Goal: Task Accomplishment & Management: Complete application form

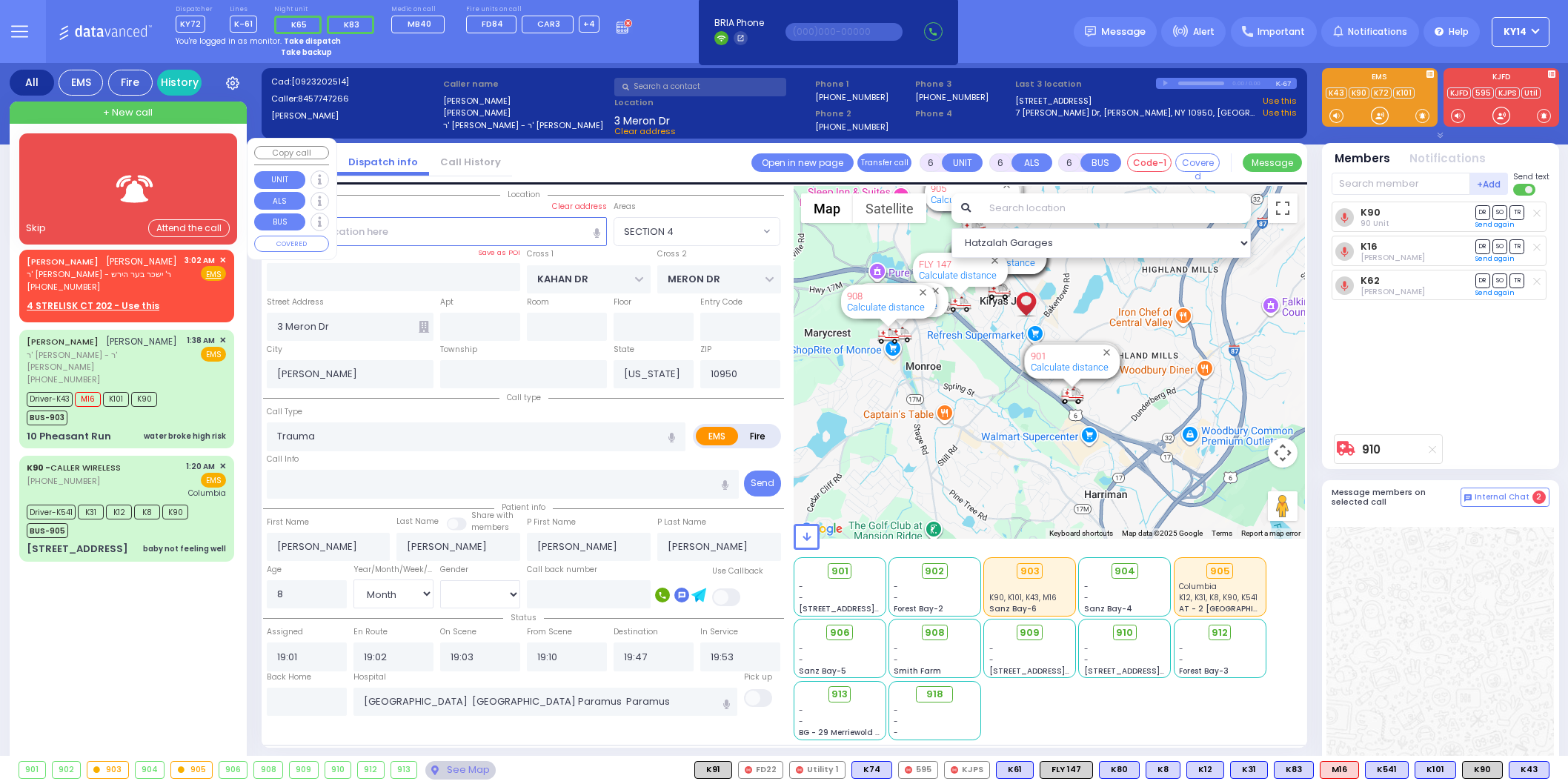
select select "SECTION 4"
select select "Month"
select select "[DEMOGRAPHIC_DATA]"
drag, startPoint x: 0, startPoint y: 0, endPoint x: 194, endPoint y: 297, distance: 354.7
click at [194, 297] on div "LEIB GOLDBERGER לייב גאלדבערגער ר' שאול - ר' ישכר בער הירש (845) 492-5504 3:02 …" at bounding box center [126, 283] width 209 height 63
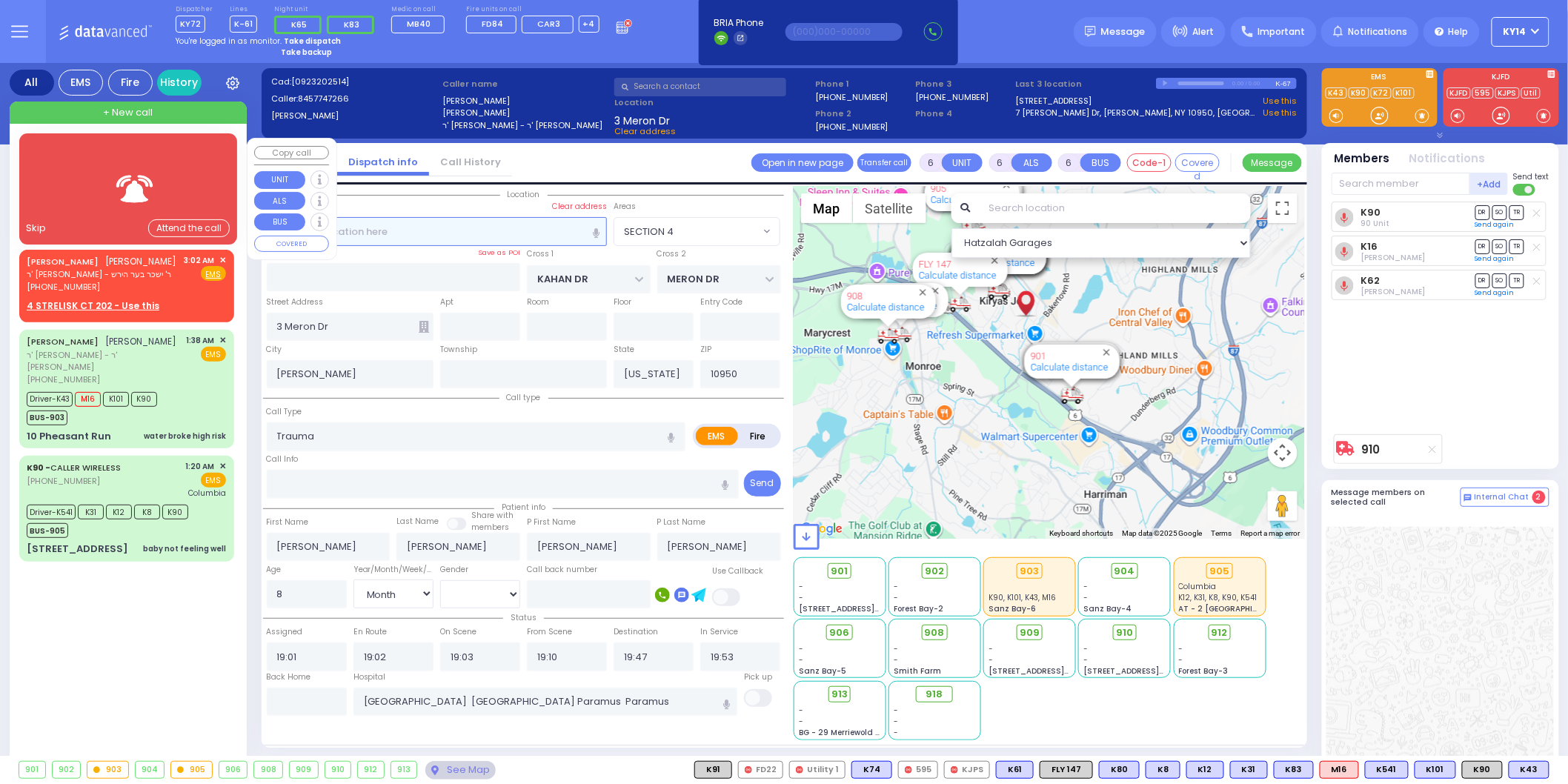
type input "2"
type input "1"
select select
radio input "true"
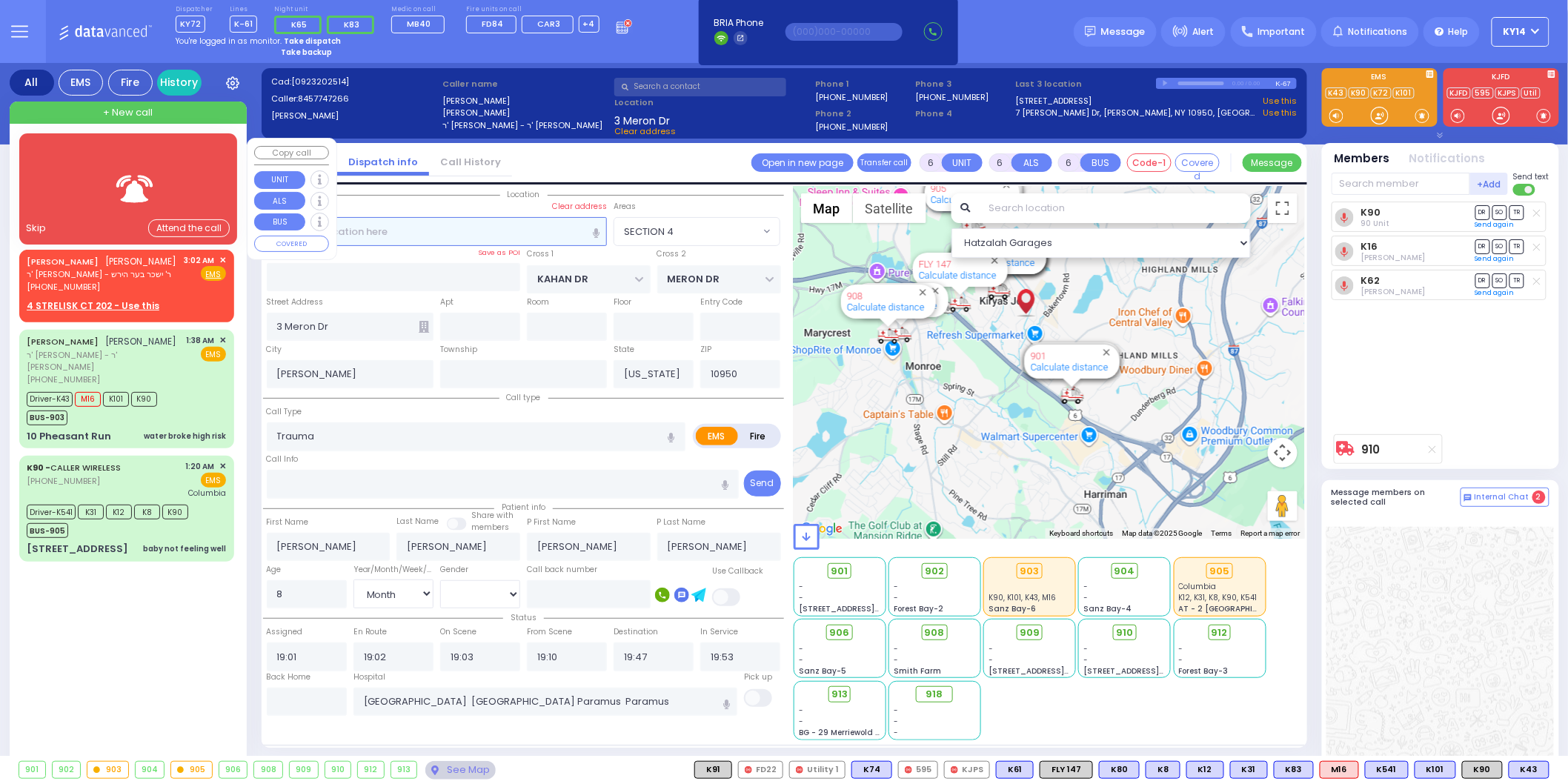
type input "[PERSON_NAME]"
select select
type input "03:02"
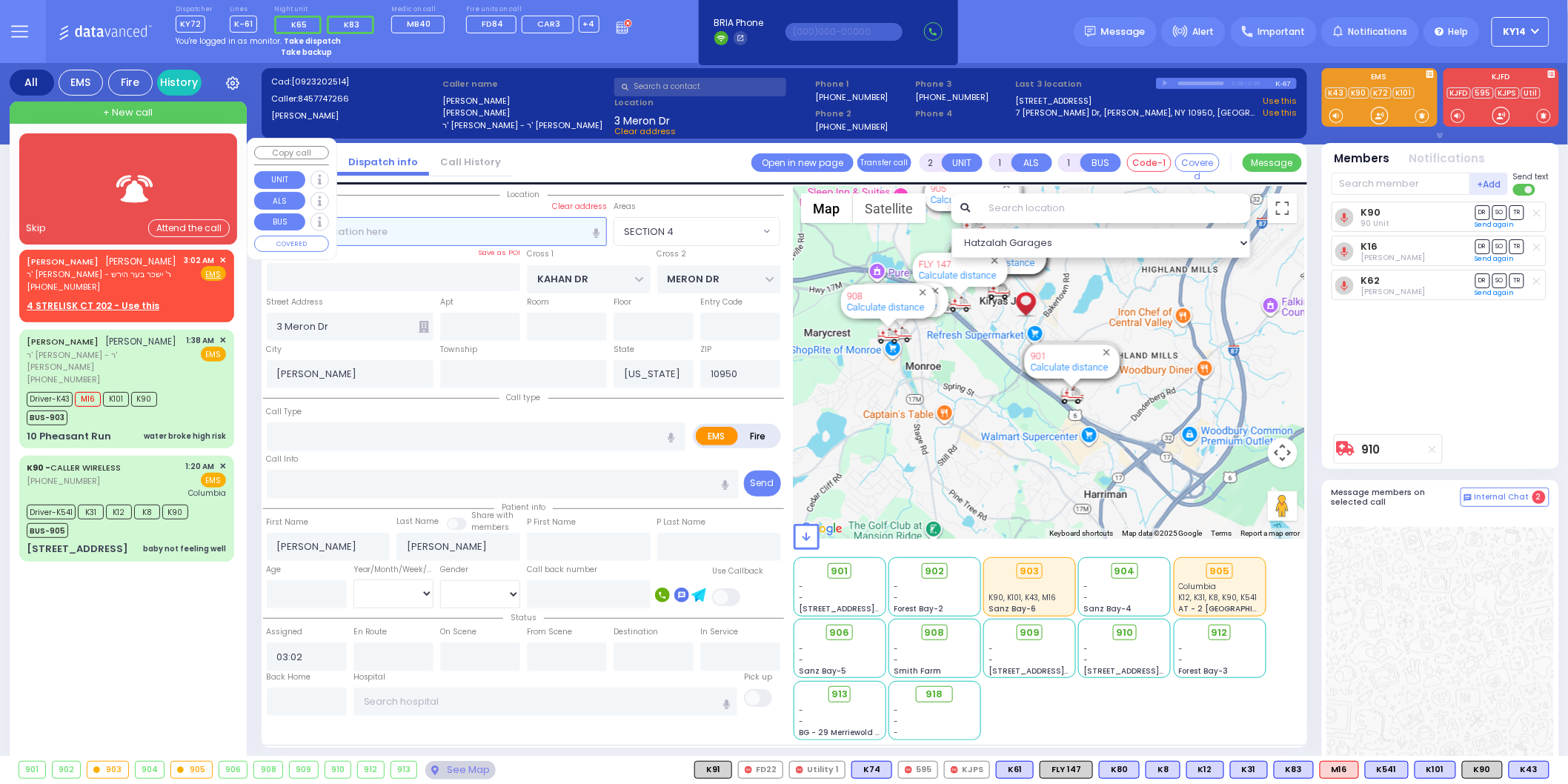
select select "Hatzalah Garages"
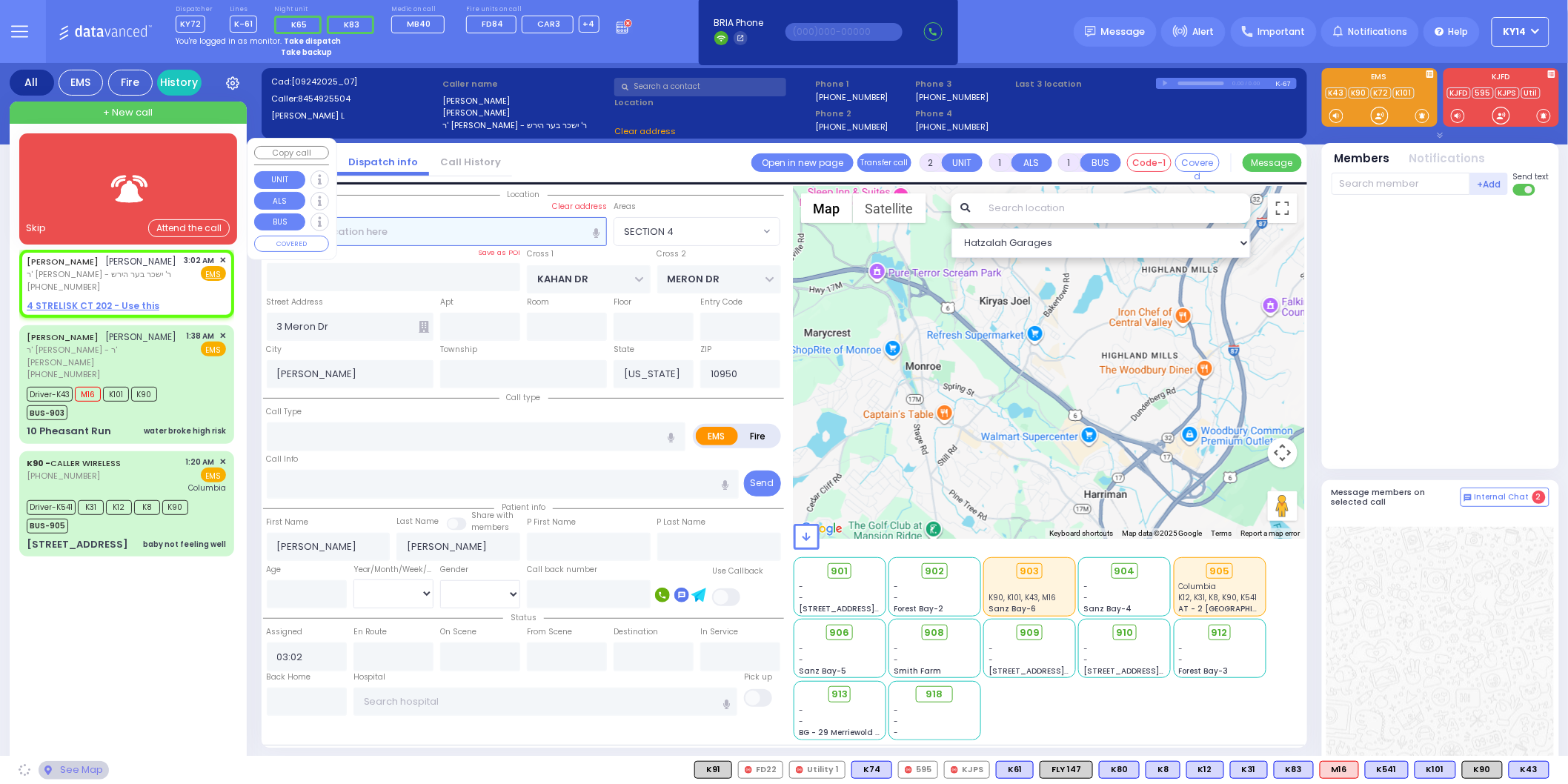
select select
radio input "true"
select select
select select "Hatzalah Garages"
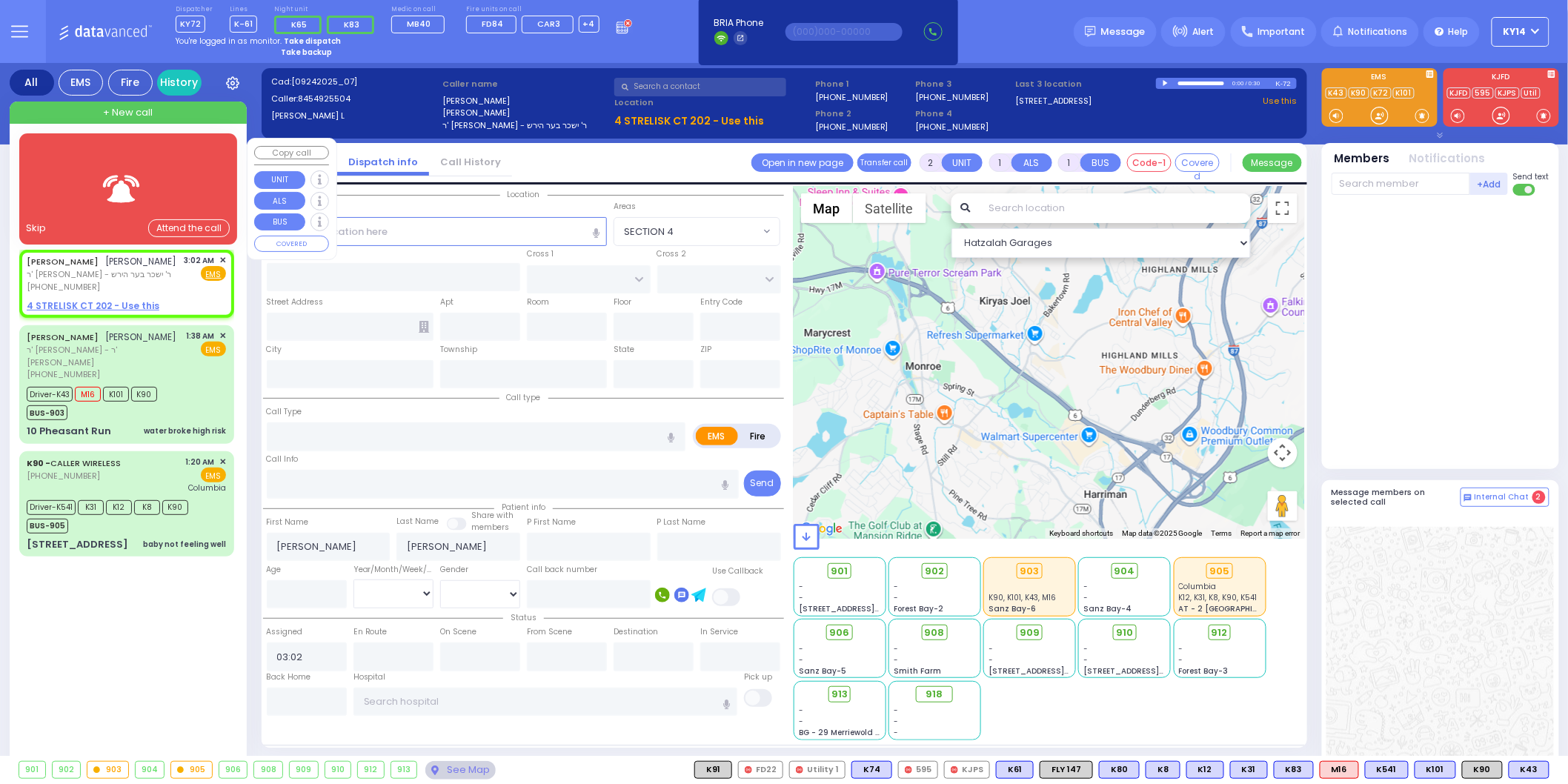
click at [154, 183] on div at bounding box center [128, 189] width 175 height 72
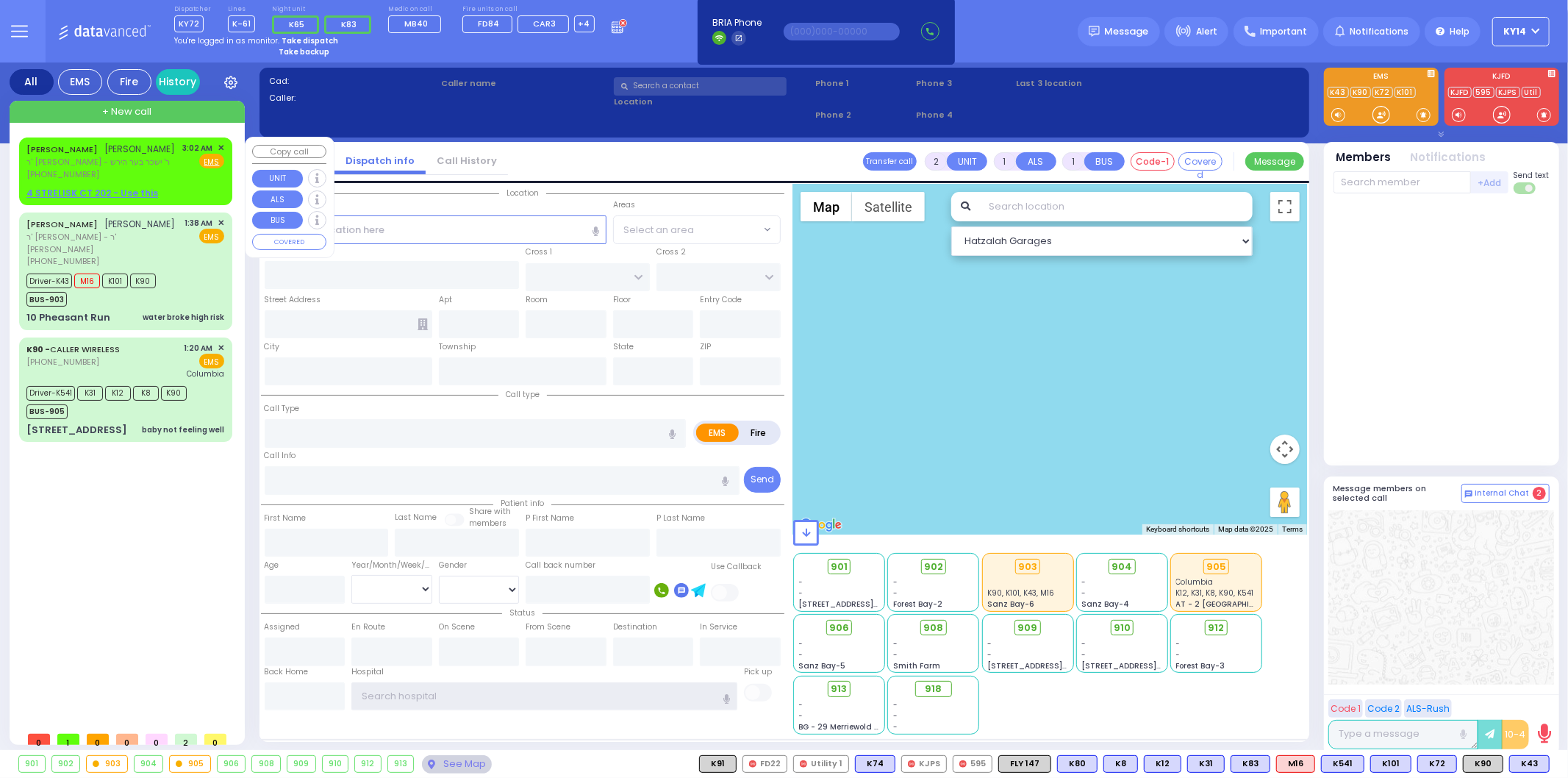
type input "ky14"
click at [159, 171] on div "[PHONE_NUMBER]" at bounding box center [100, 174] width 149 height 13
select select
radio input "true"
type input "[PERSON_NAME]"
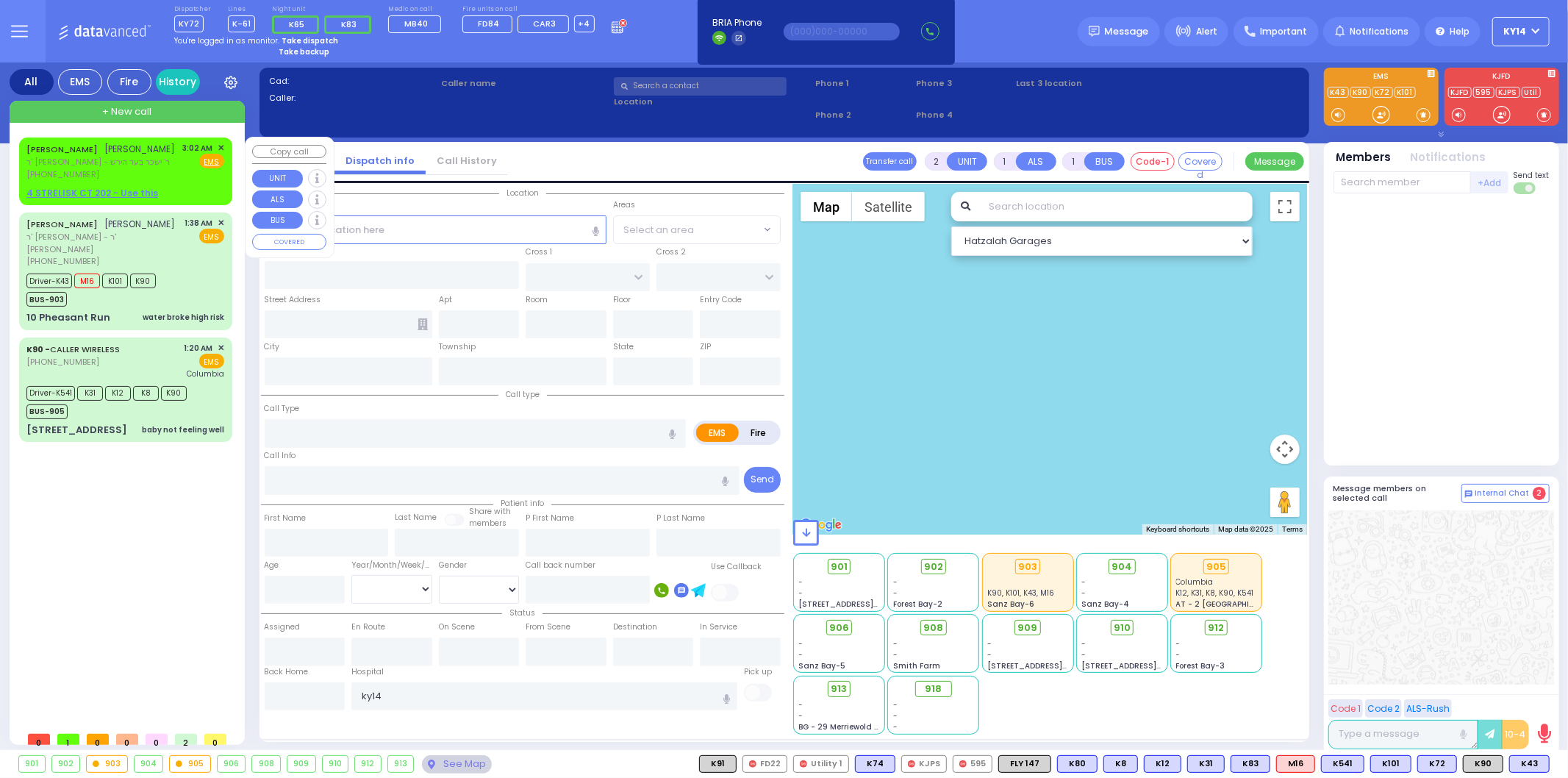
type input "[PERSON_NAME]"
select select
type input "03:02"
select select "Hatzalah Garages"
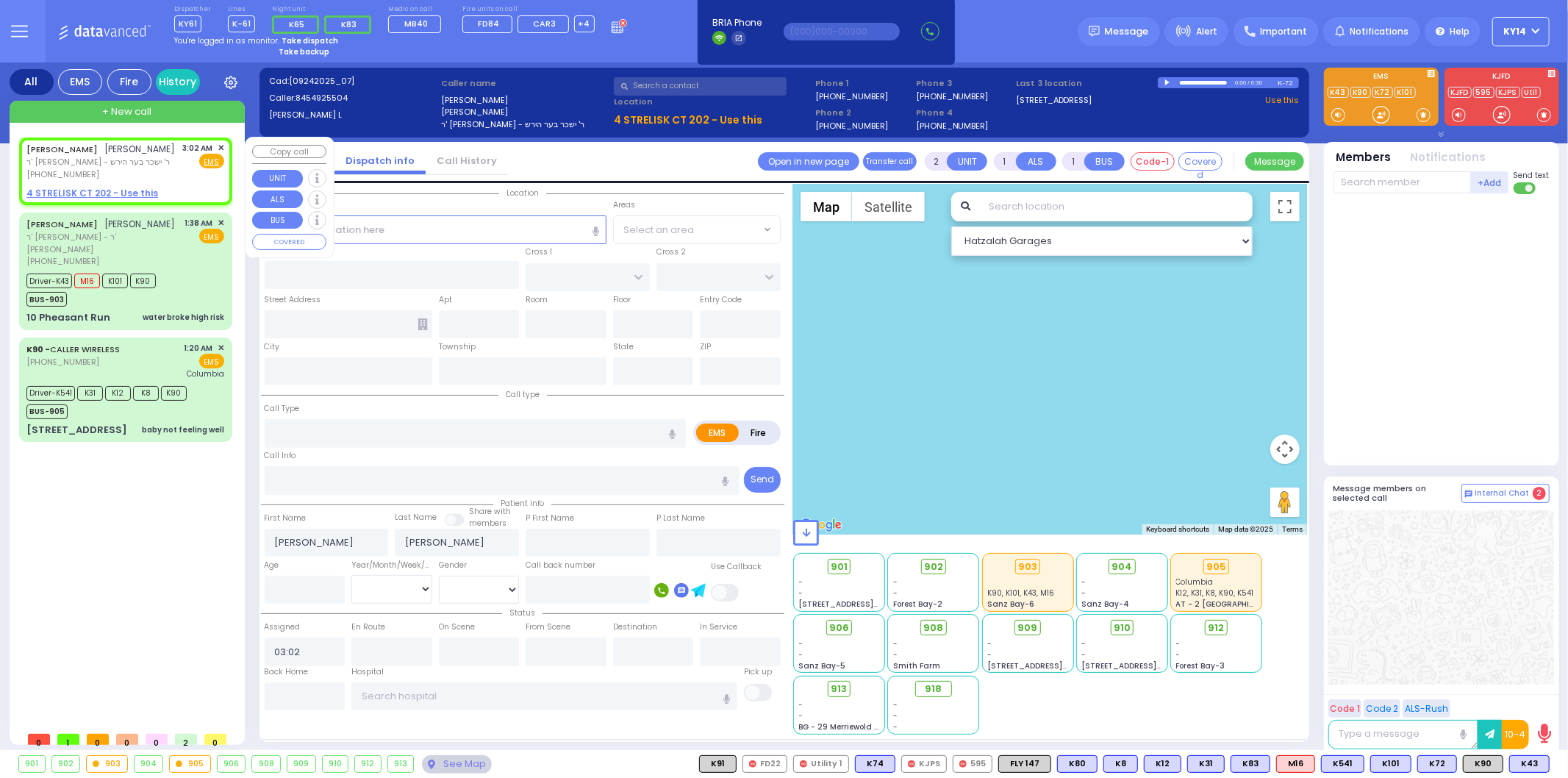
click at [93, 188] on u "4 STRELISK CT 202 - Use this" at bounding box center [92, 192] width 132 height 13
select select
radio input "true"
select select
select select "Hatzalah Garages"
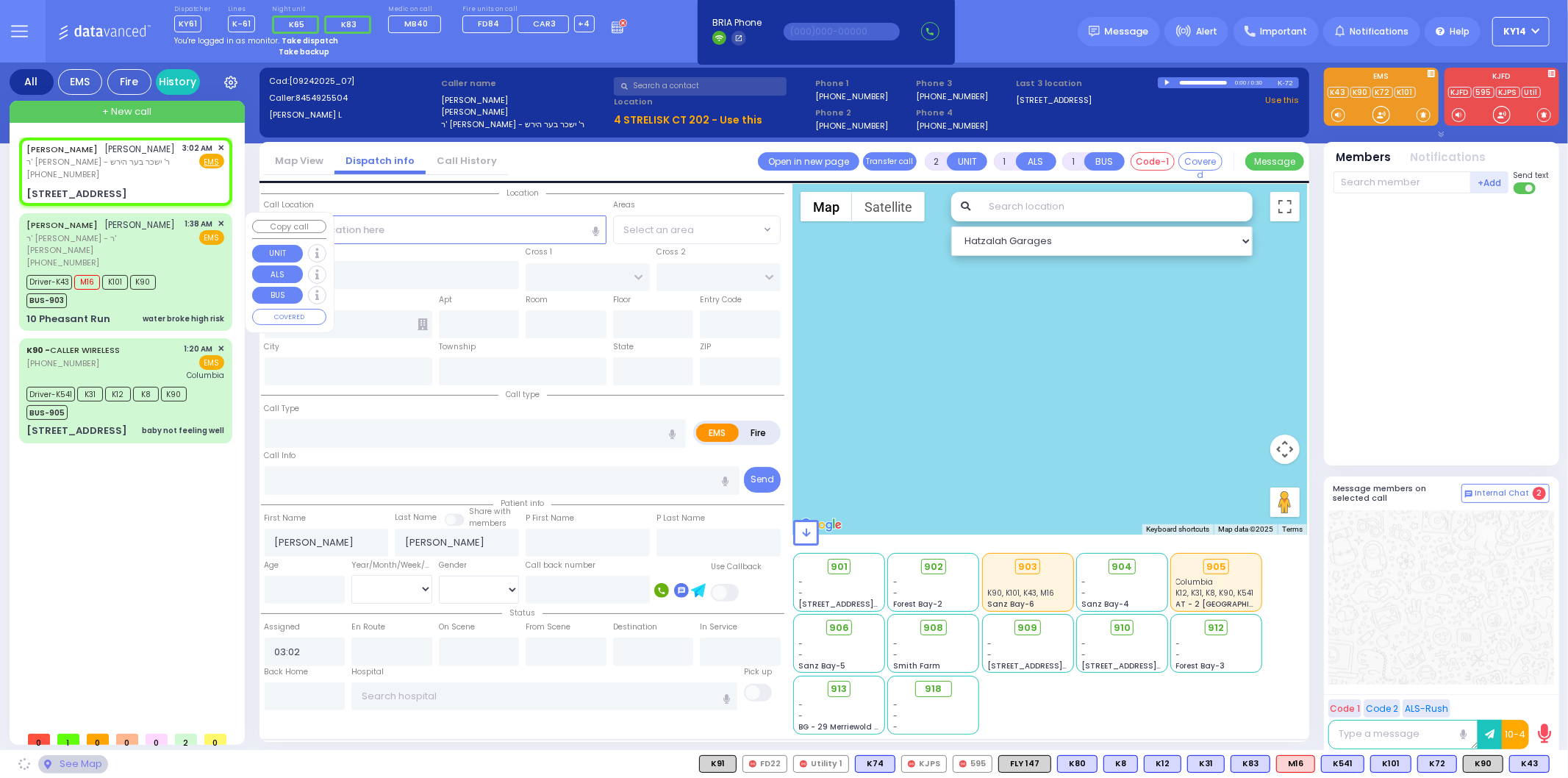
select select
radio input "true"
select select
select select "Hatzalah Garages"
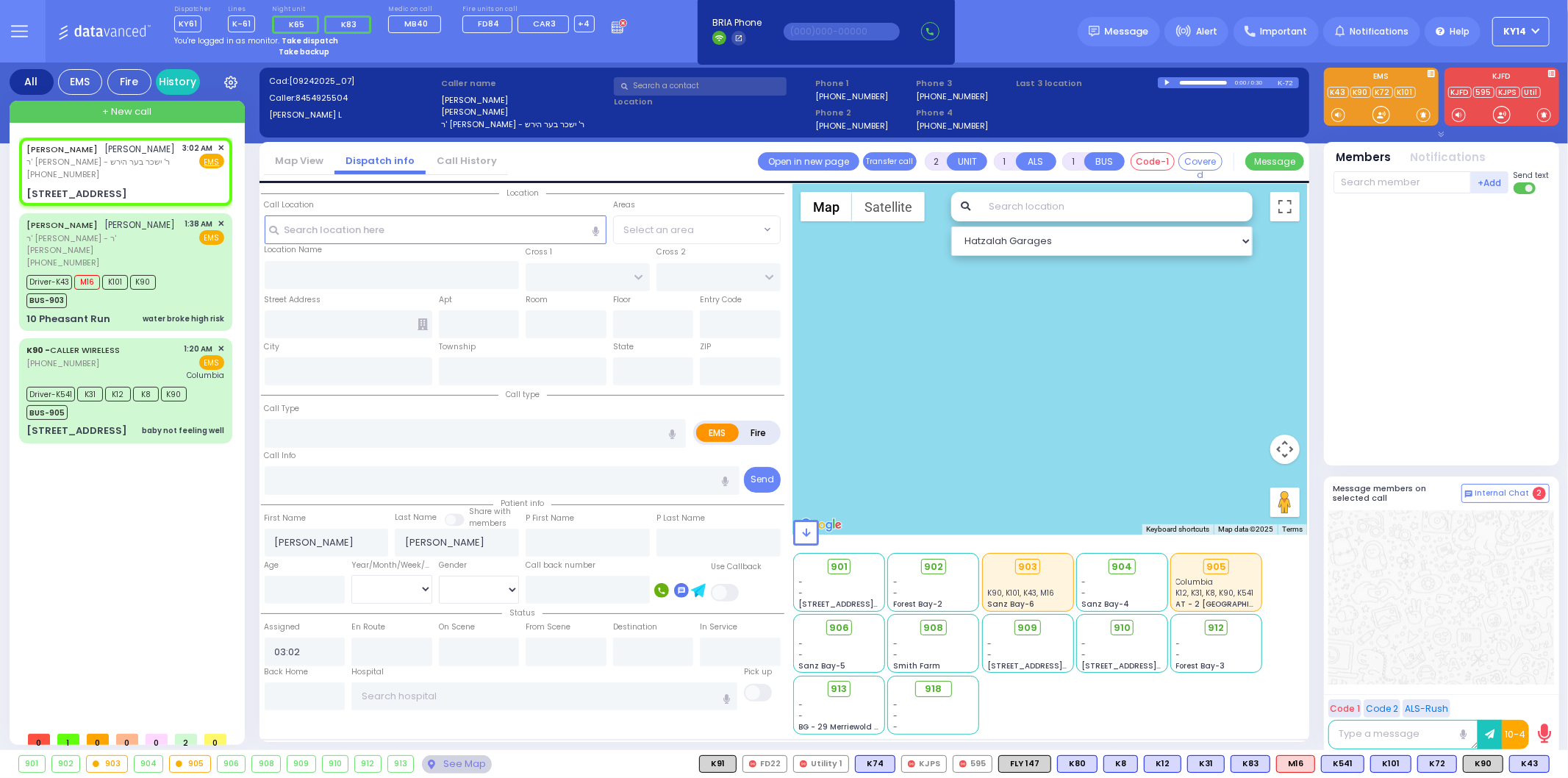
type input "FOREST RD"
type input "4 STRELISK CT"
type input "202"
type input "Monroe"
type input "[US_STATE]"
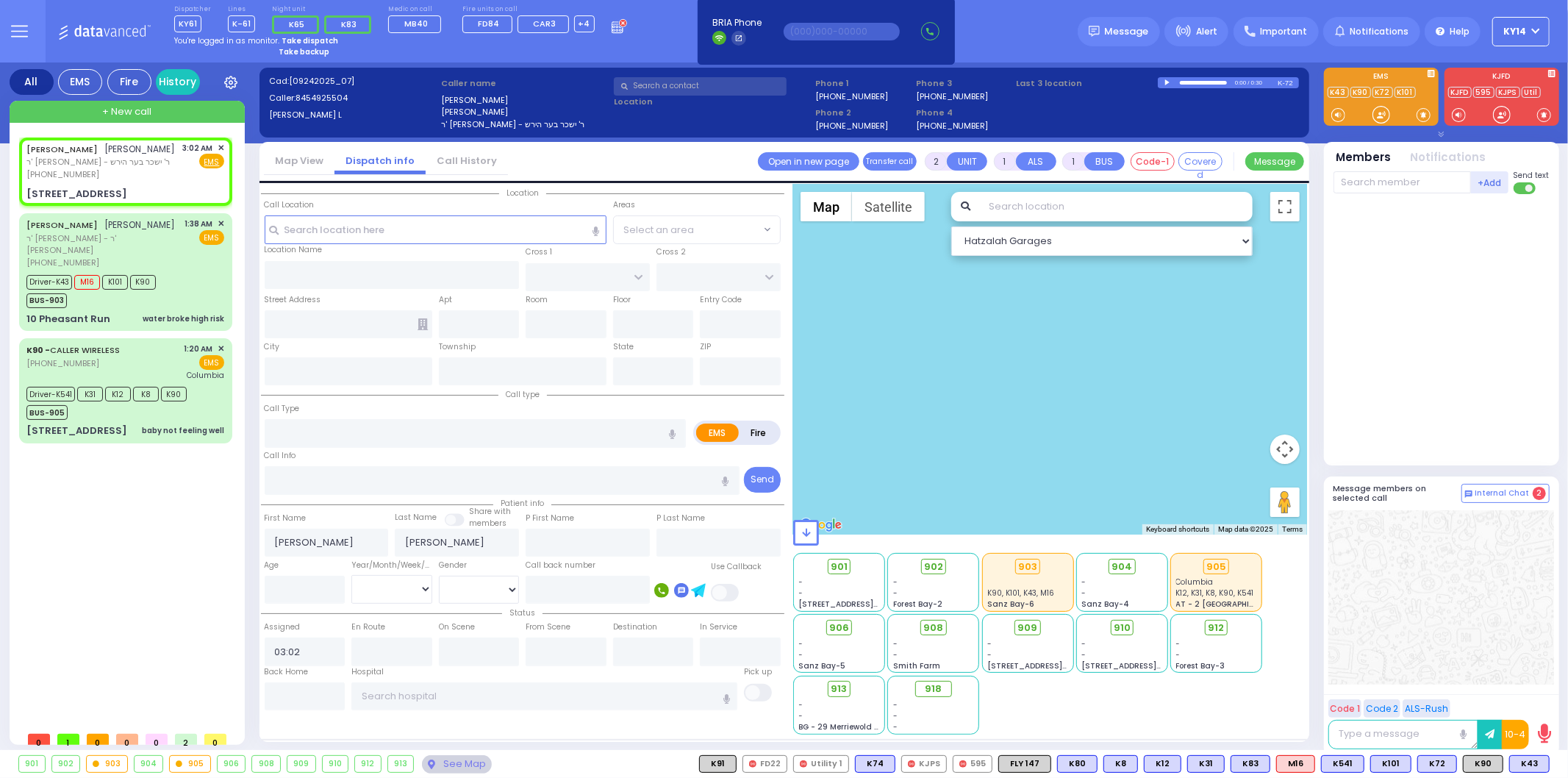
type input "10950"
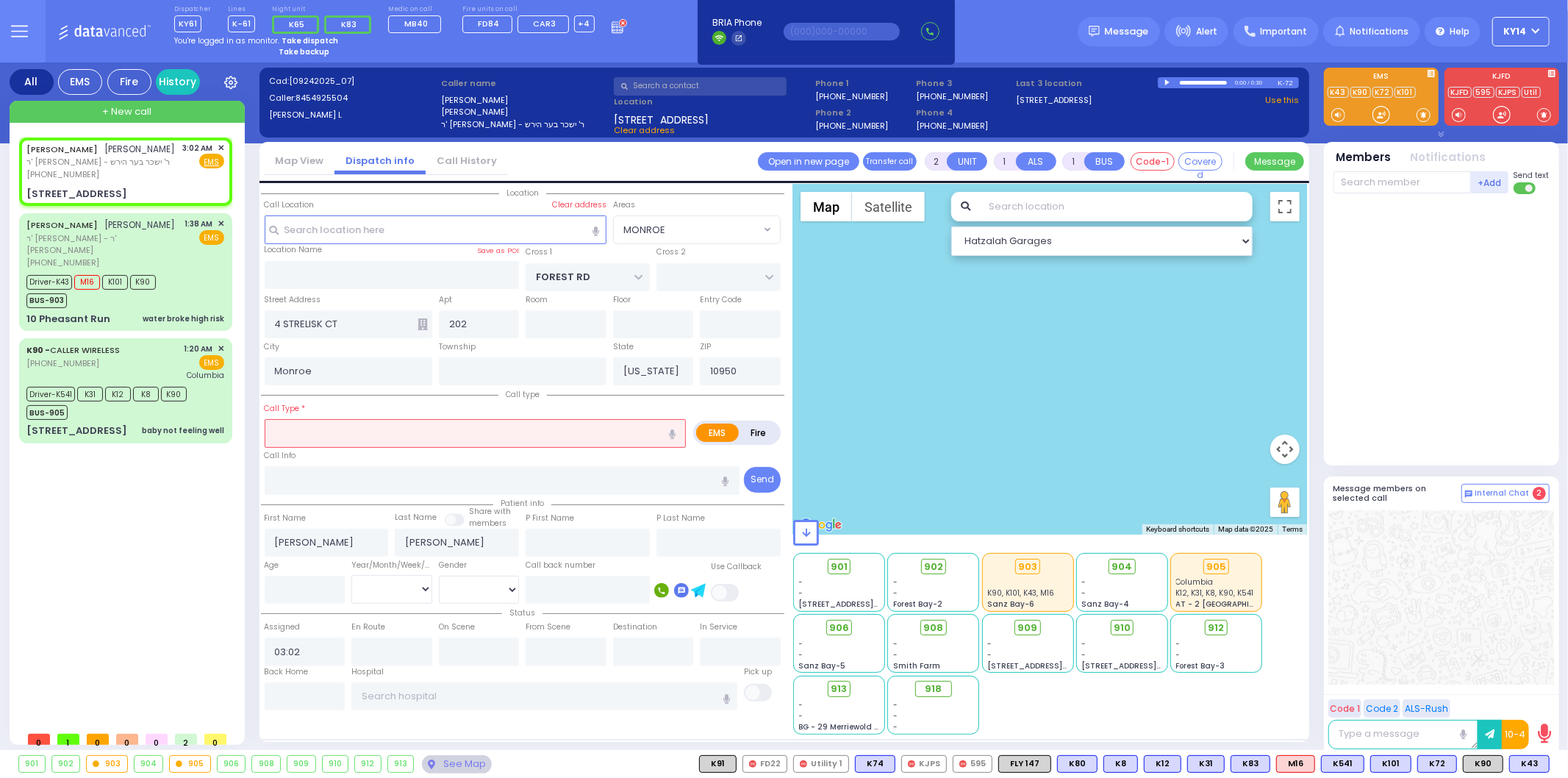
select select "MONROE"
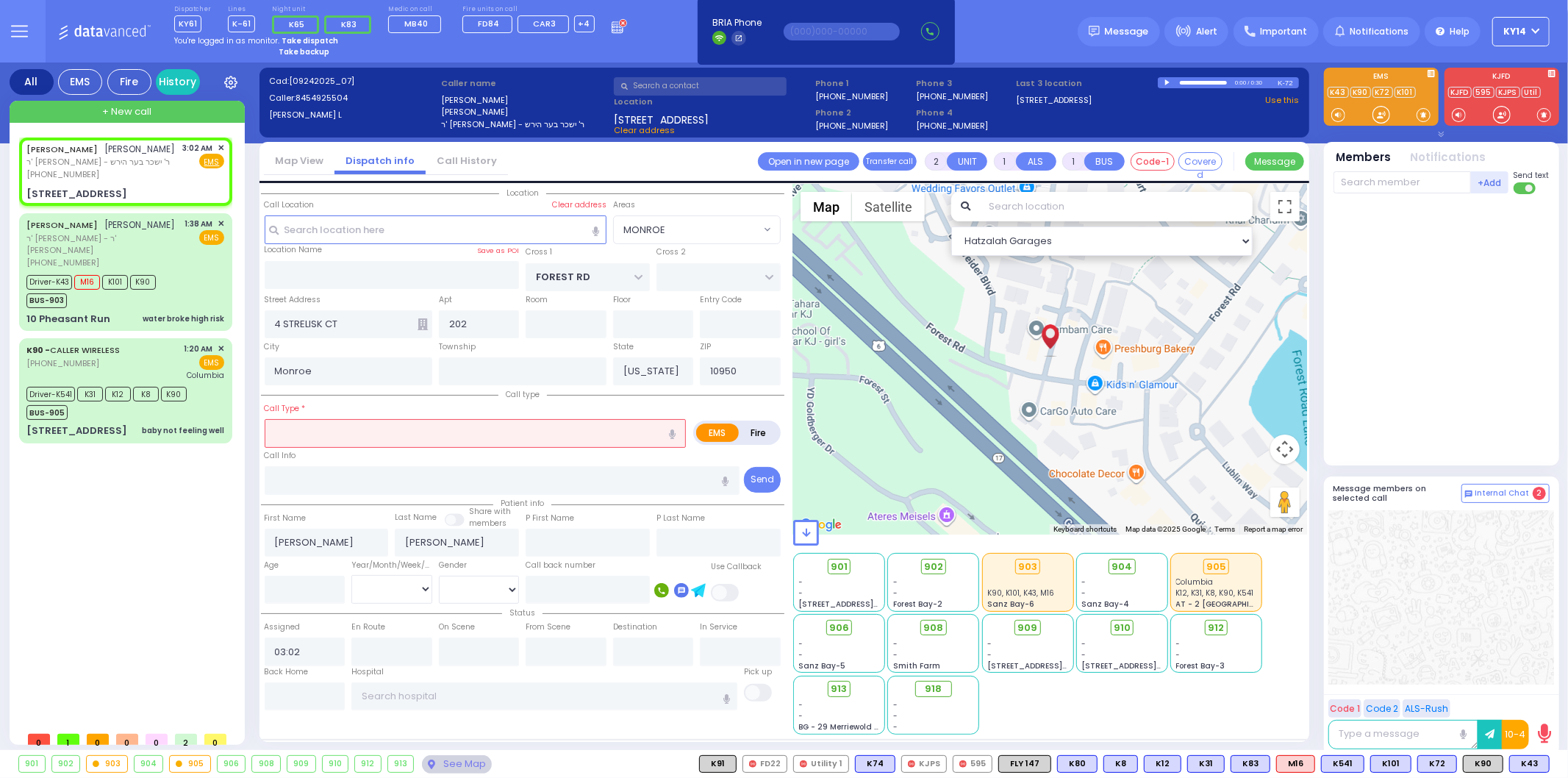
click at [350, 432] on input "text" at bounding box center [476, 433] width 422 height 28
select select
radio input "true"
select select
drag, startPoint x: 674, startPoint y: 430, endPoint x: 675, endPoint y: 437, distance: 7.1
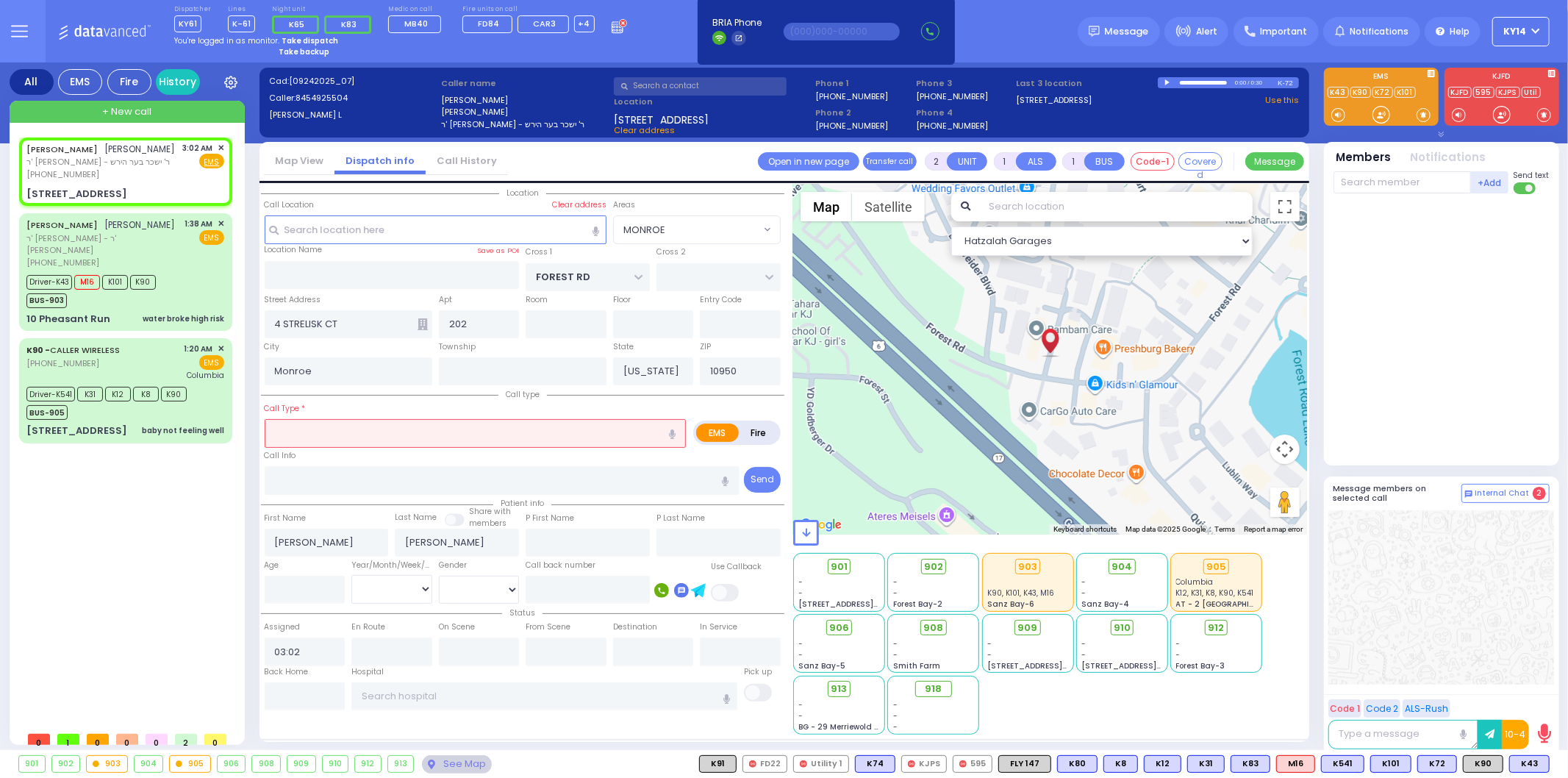
click at [675, 435] on button "button" at bounding box center [672, 433] width 27 height 28
select select "Hatzalah Garages"
select select "MONROE"
click at [670, 430] on icon "button" at bounding box center [672, 434] width 7 height 10
click at [671, 430] on icon "button" at bounding box center [672, 434] width 7 height 10
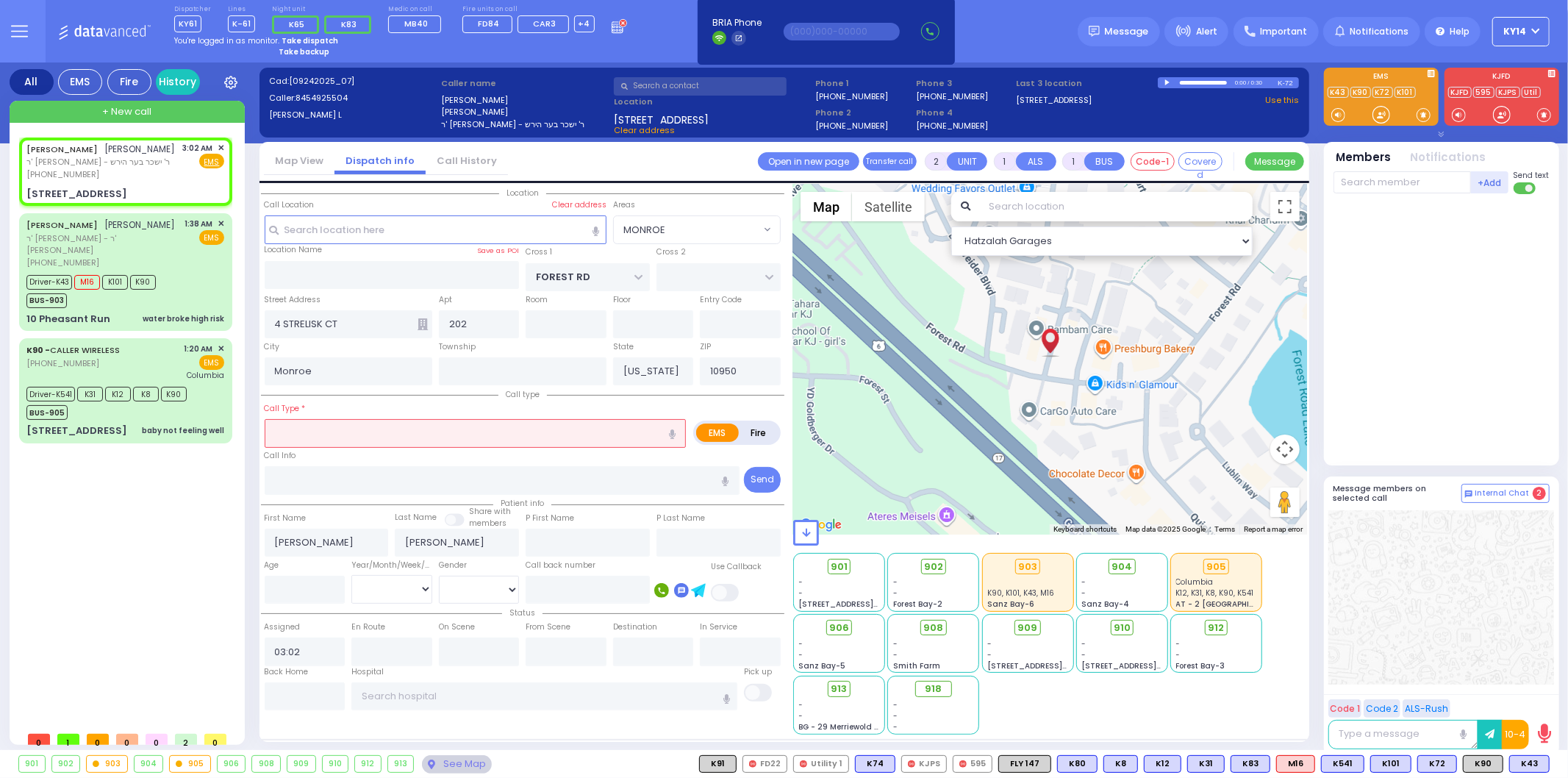
type input "[MEDICAL_DATA]"
select select
radio input "true"
select select
select select "Hatzalah Garages"
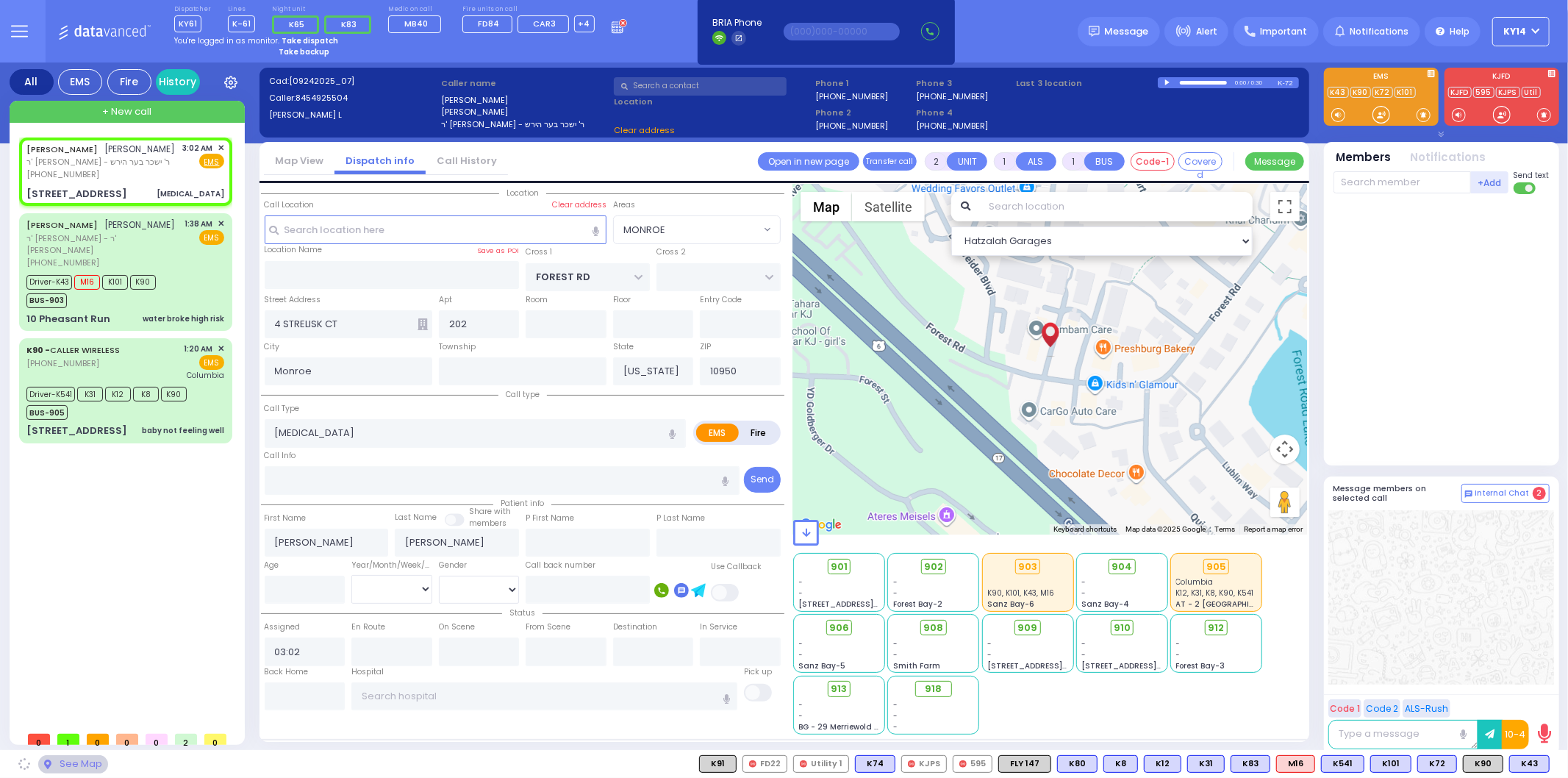
select select "MONROE"
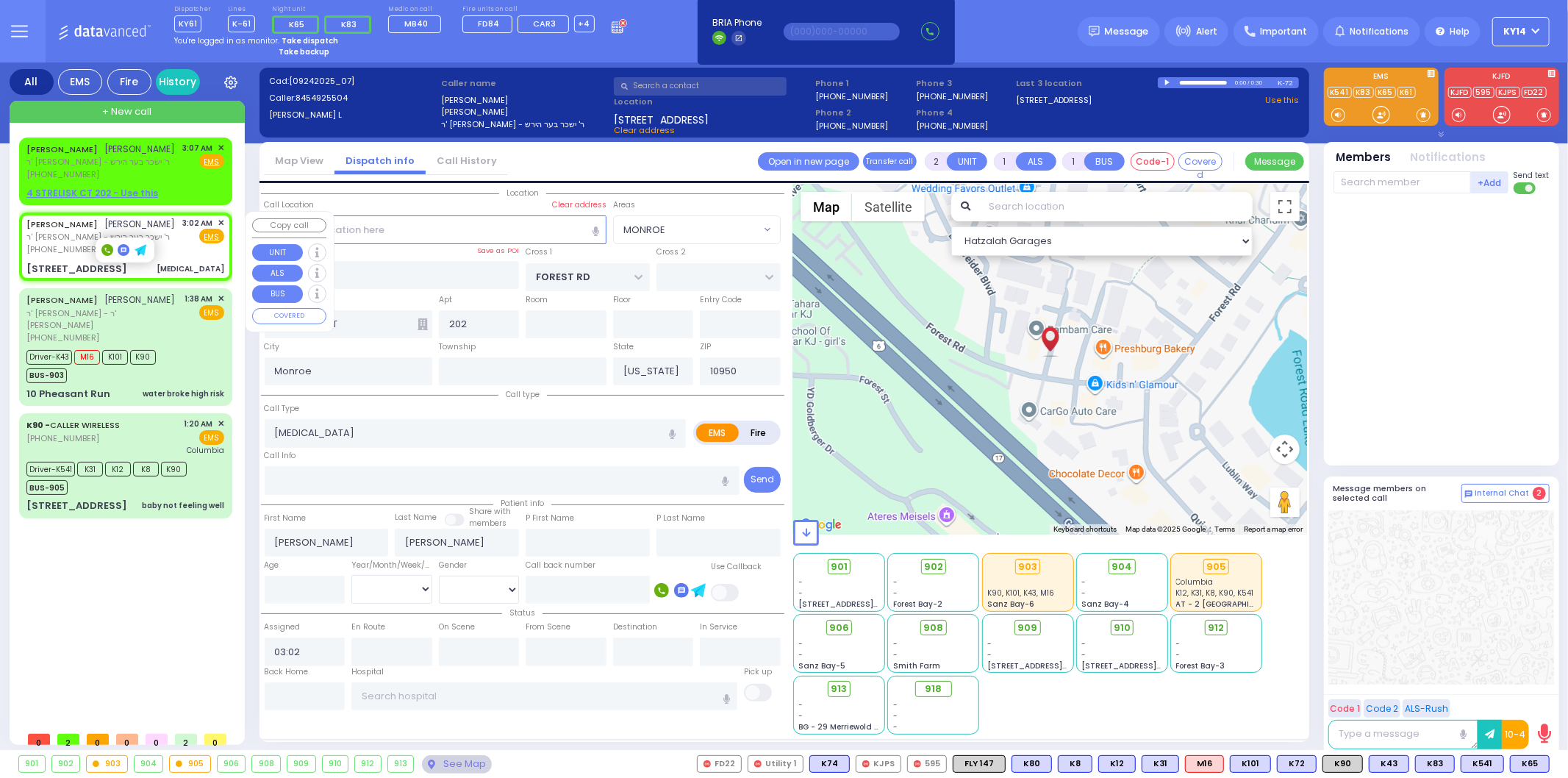
click at [187, 238] on div "Fire EMS" at bounding box center [204, 236] width 42 height 15
select select
radio input "true"
select select
select select "Hatzalah Garages"
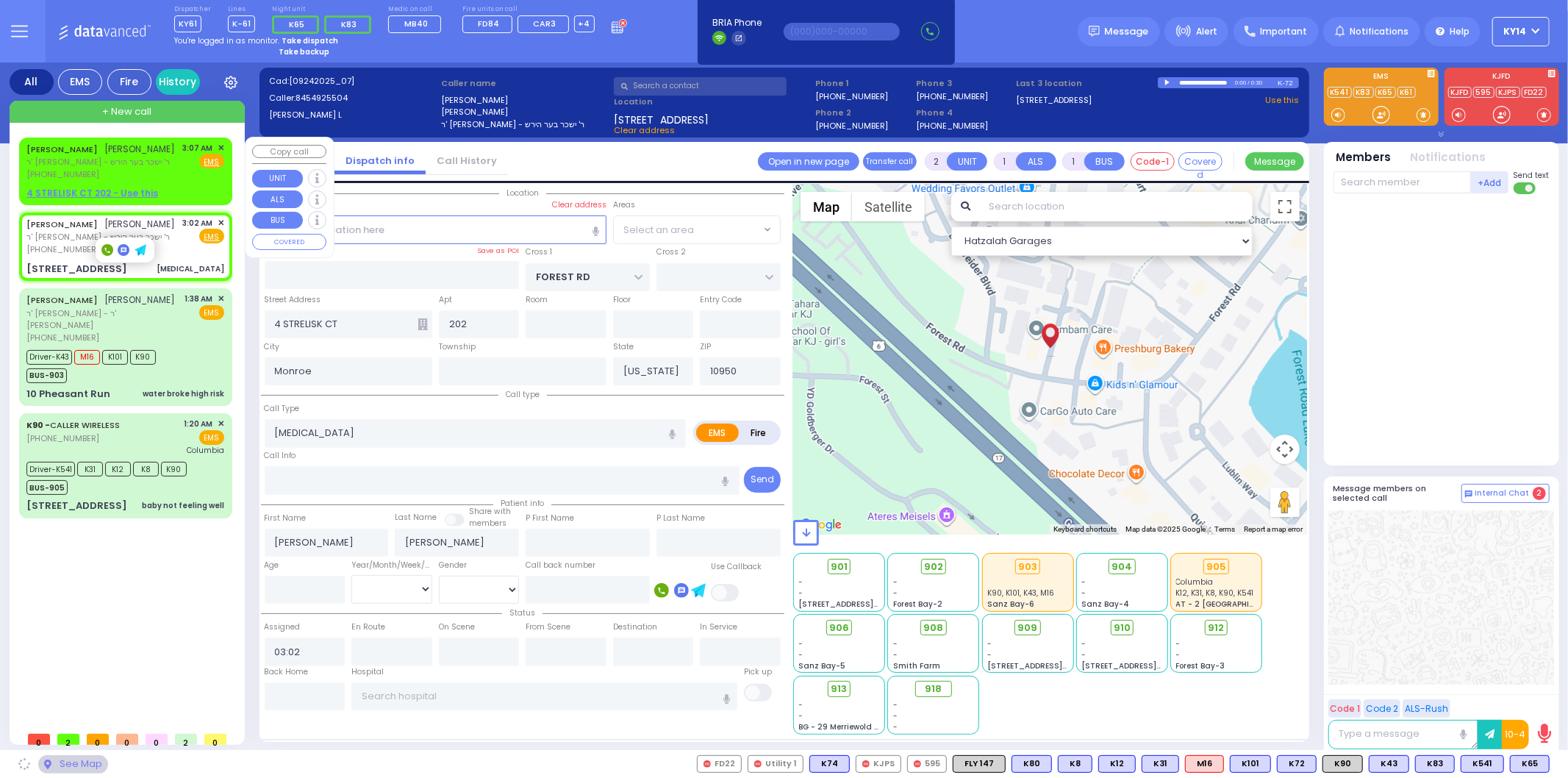
select select "MONROE"
click at [144, 156] on span "ר' [PERSON_NAME] - ר' ישכר בער הירש" at bounding box center [100, 162] width 149 height 13
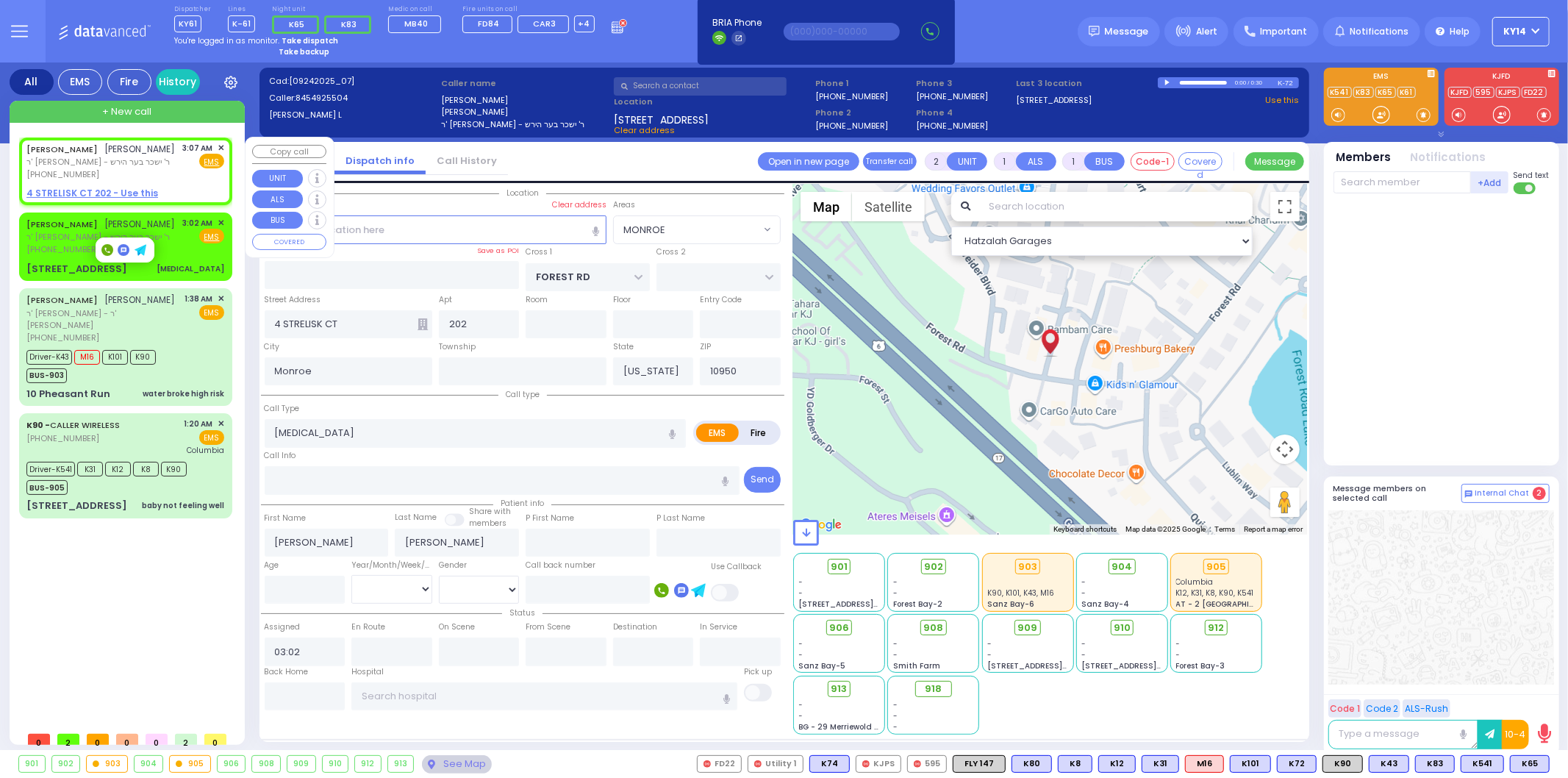
select select
radio input "true"
select select
type input "03:07"
select select "Hatzalah Garages"
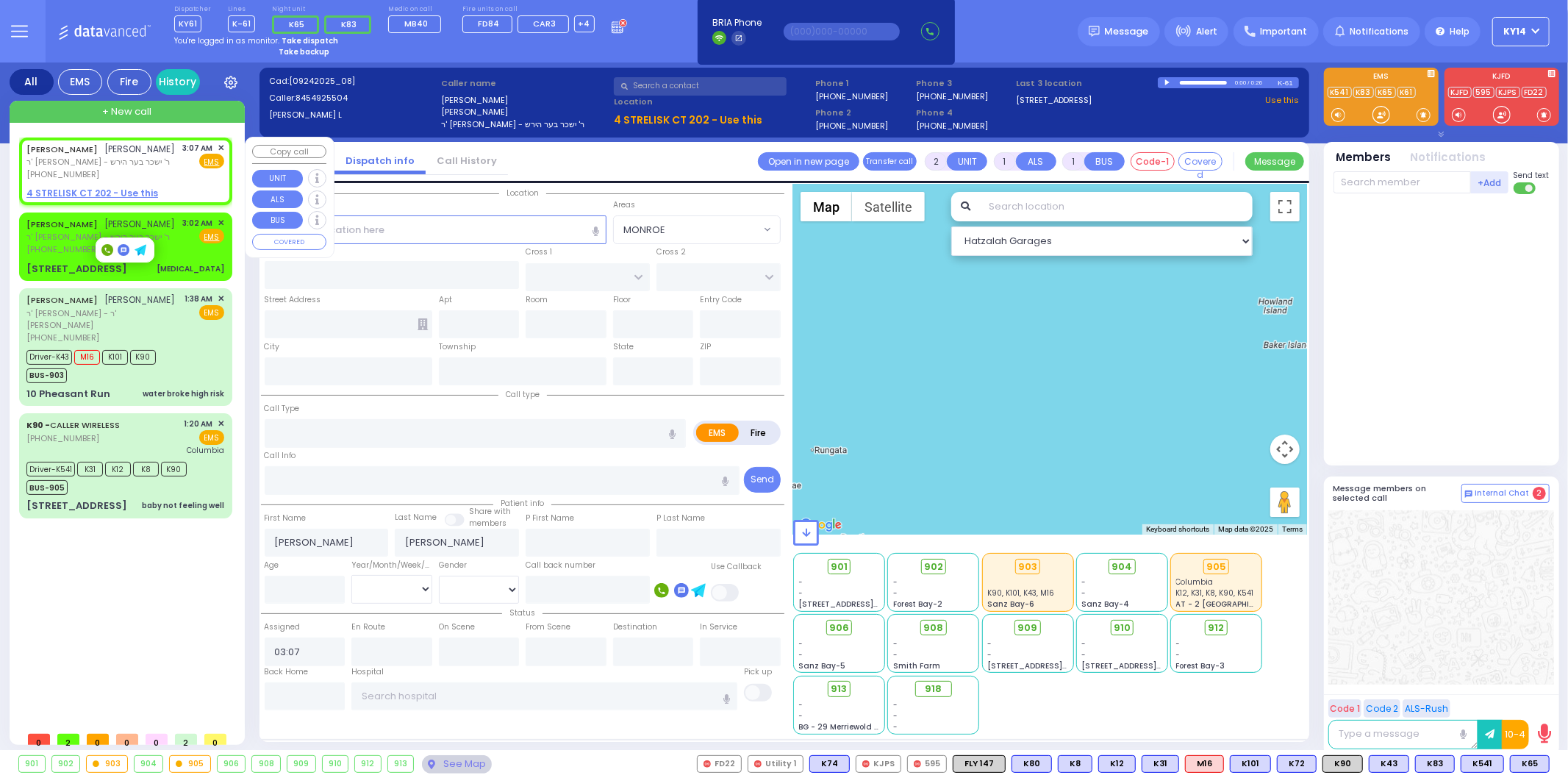
click at [221, 145] on span "✕" at bounding box center [221, 148] width 7 height 13
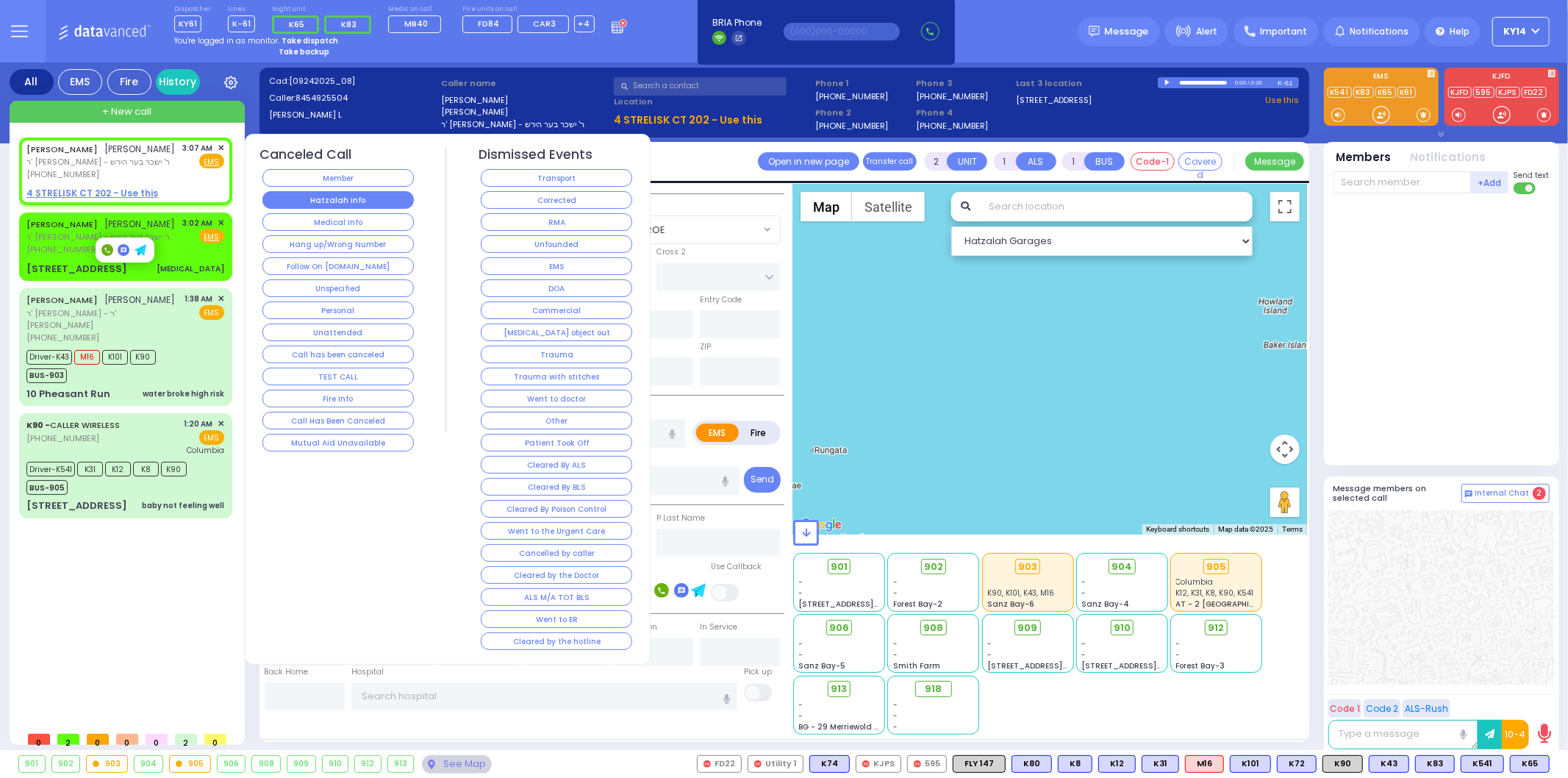
click at [326, 200] on button "Hatzalah Info" at bounding box center [338, 200] width 151 height 18
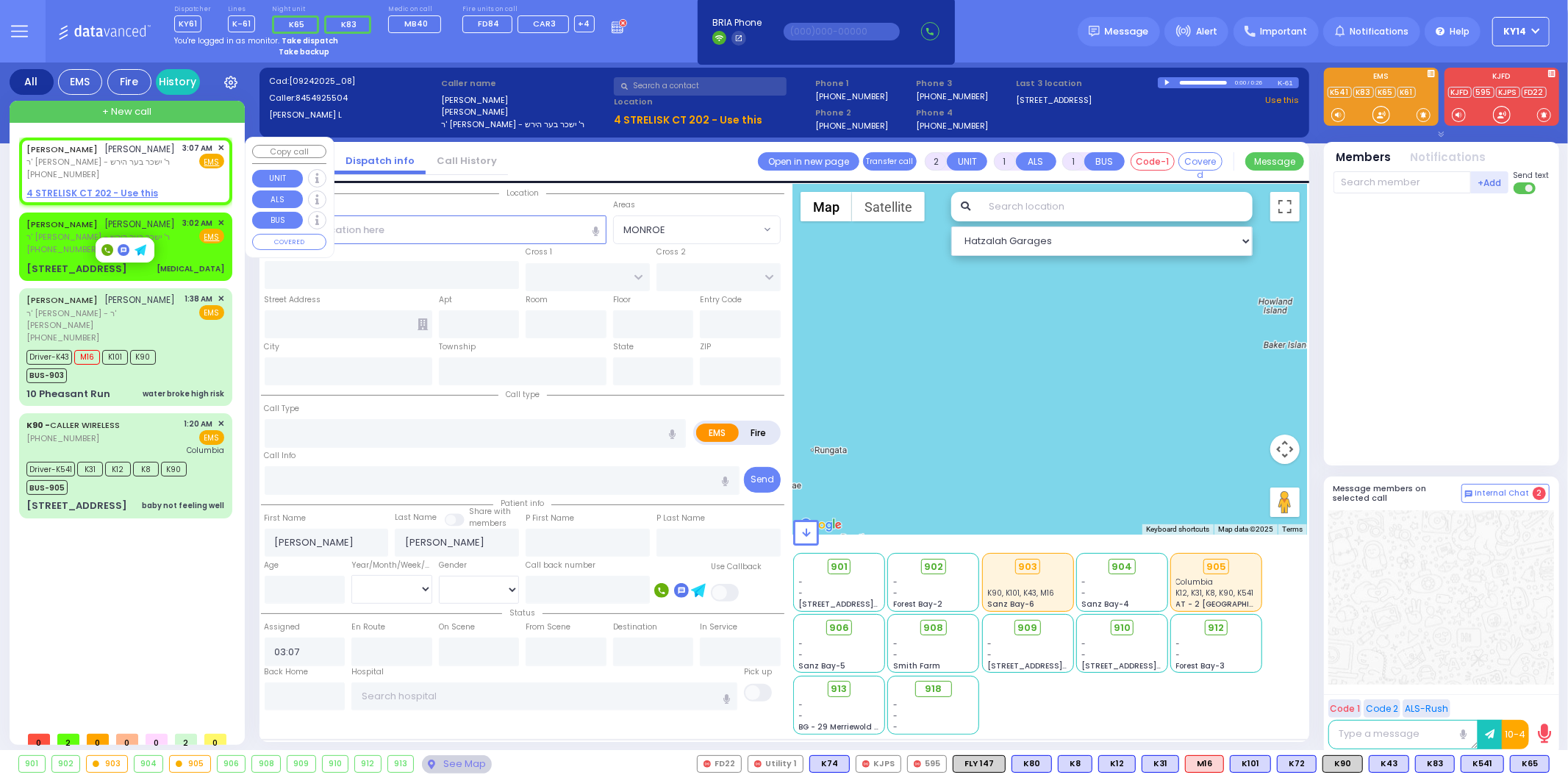
select select
radio input "true"
select select
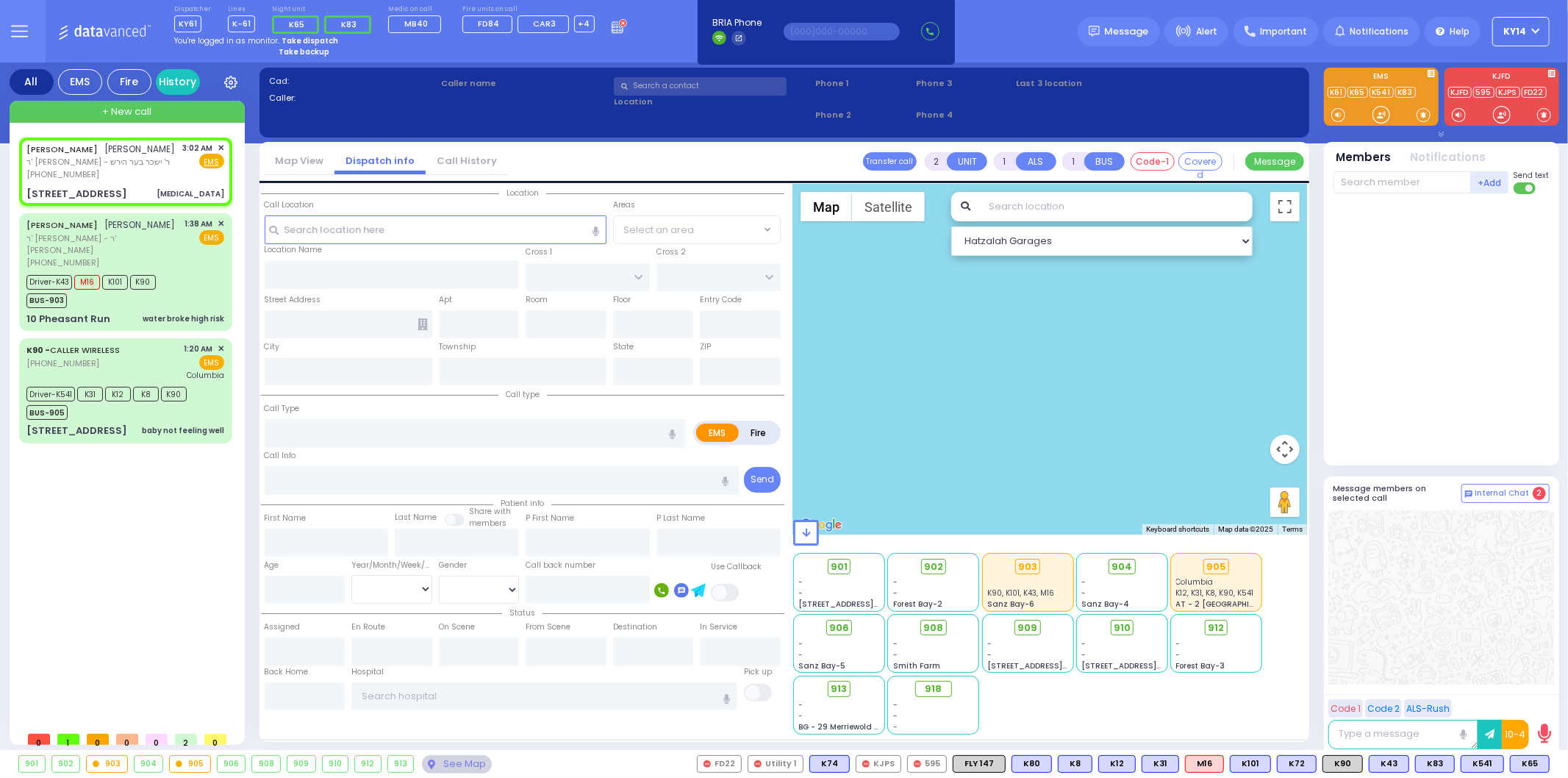
select select
type input "[MEDICAL_DATA]"
radio input "true"
type input "[PERSON_NAME]"
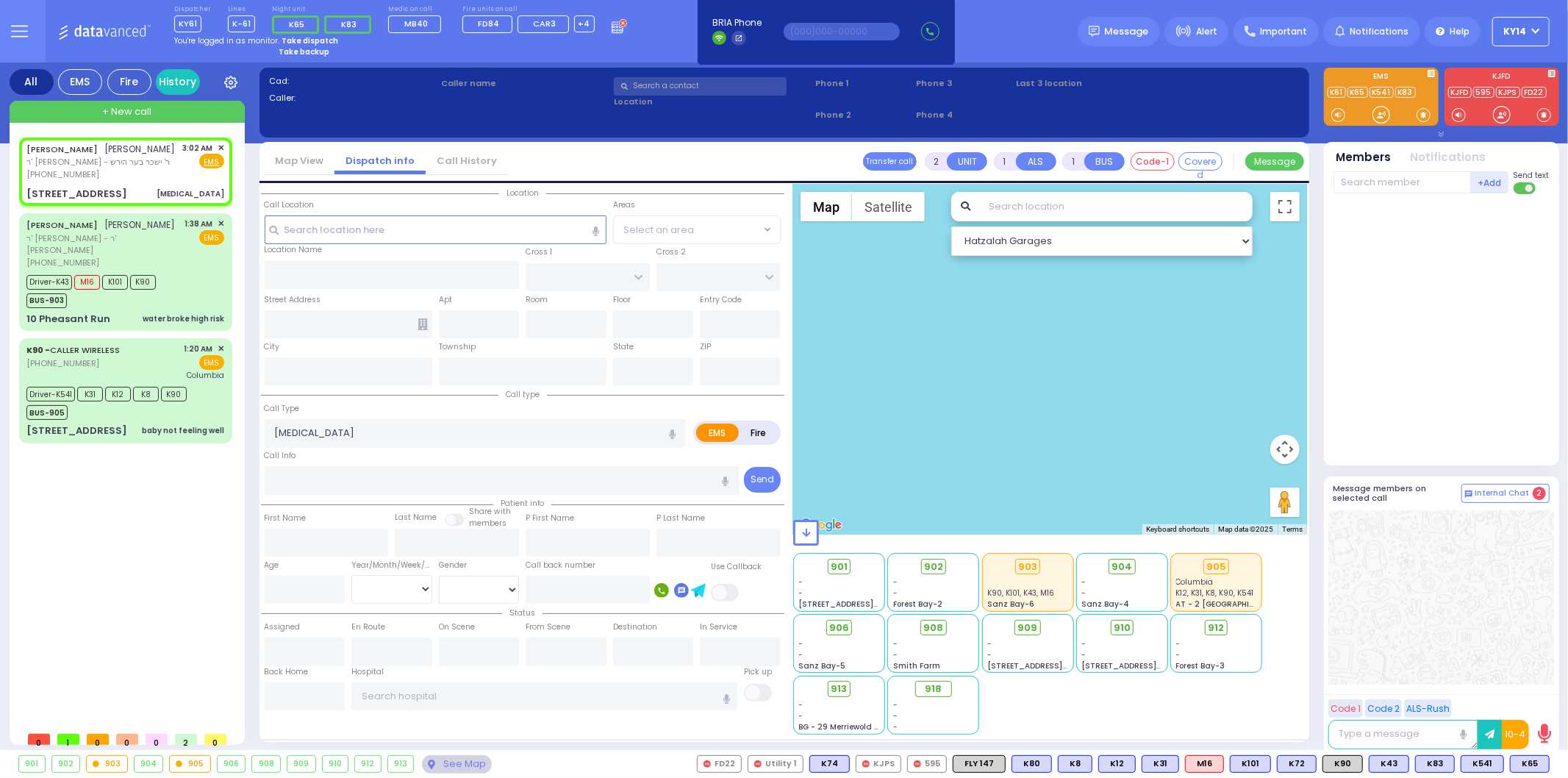
select select
type input "03:02"
select select "Hatzalah Garages"
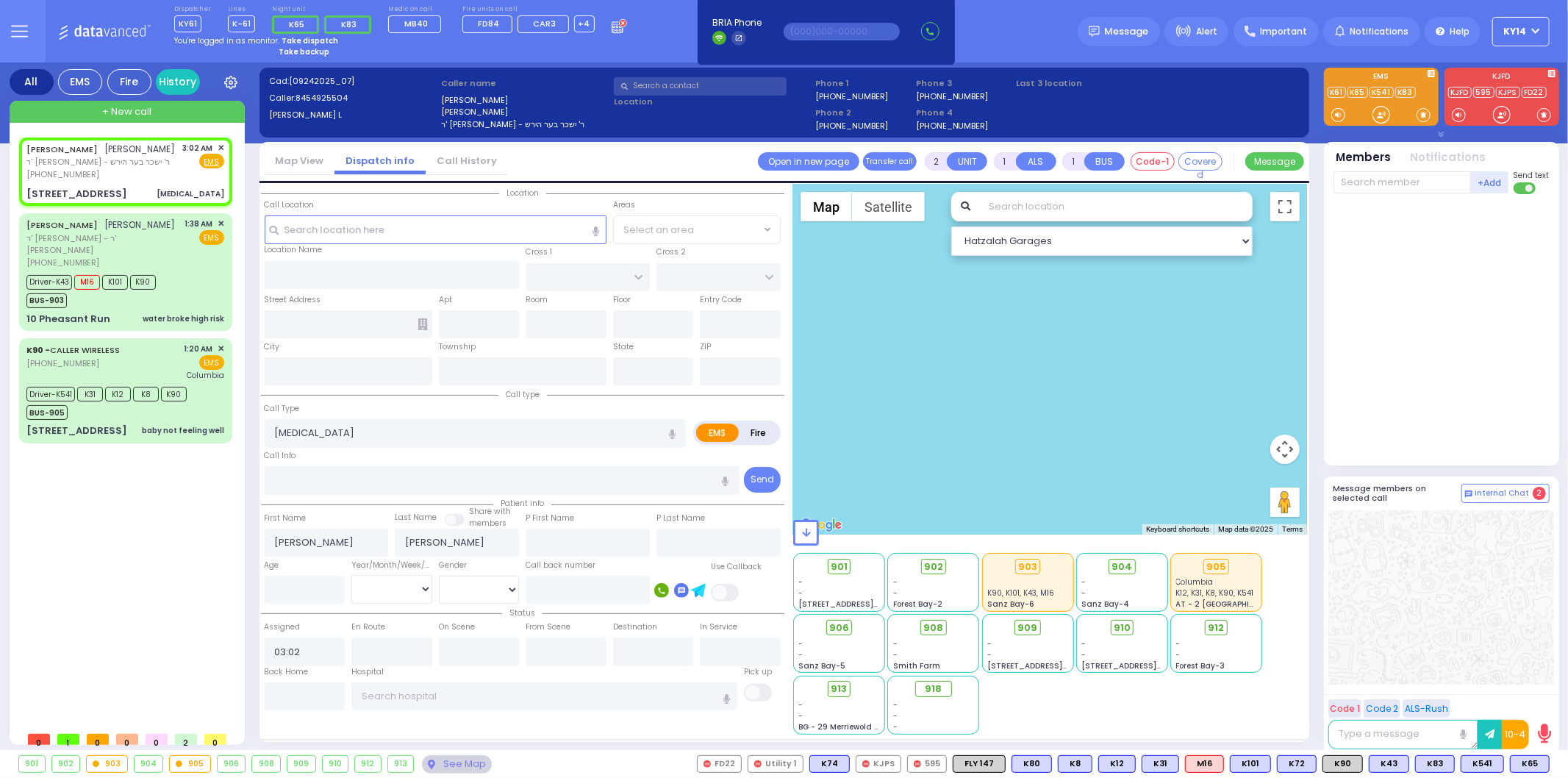
type input "FOREST RD"
type input "4 STRELISK CT"
type input "202"
type input "Monroe"
type input "[US_STATE]"
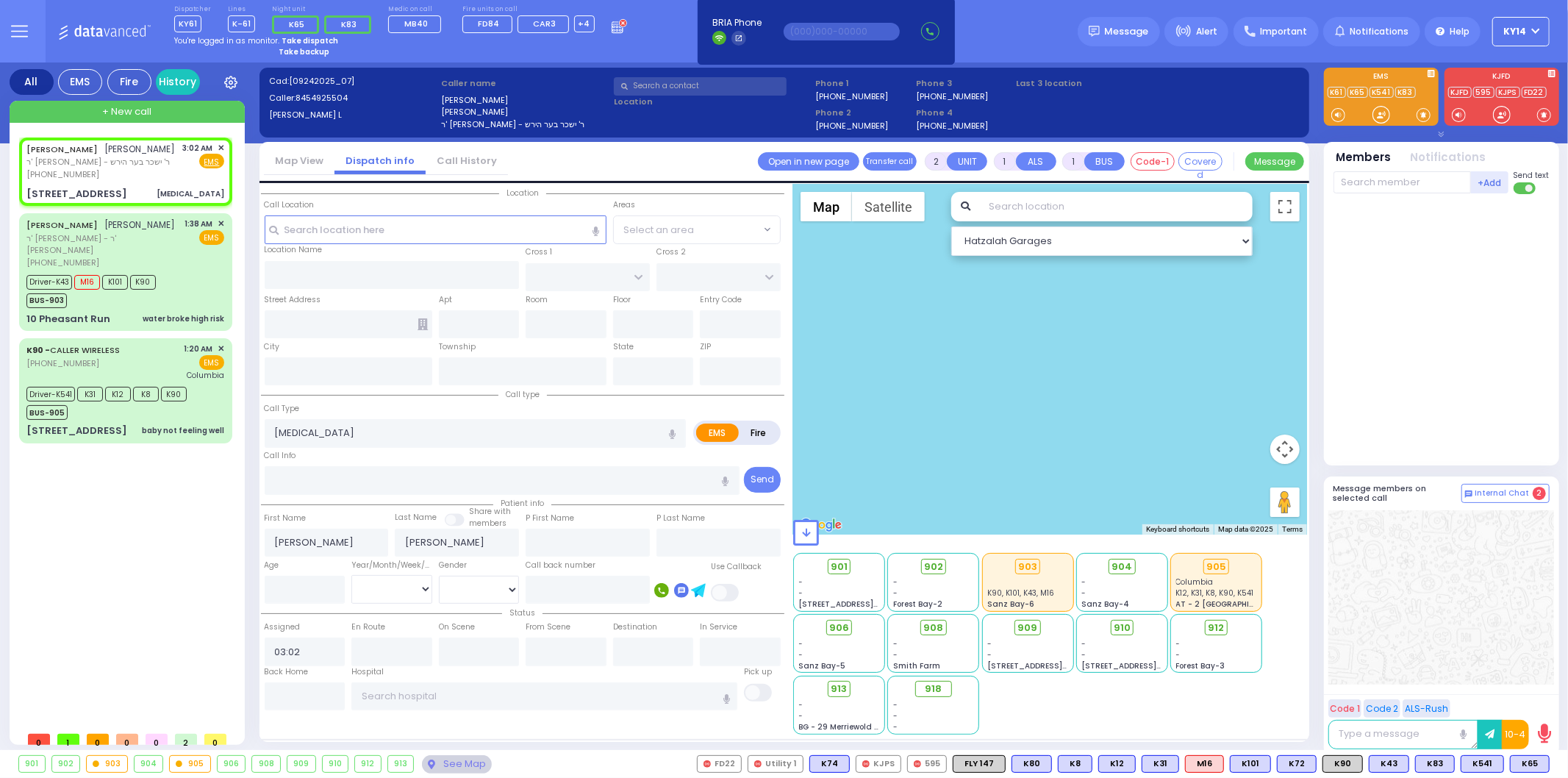
type input "10950"
select select "MONROE"
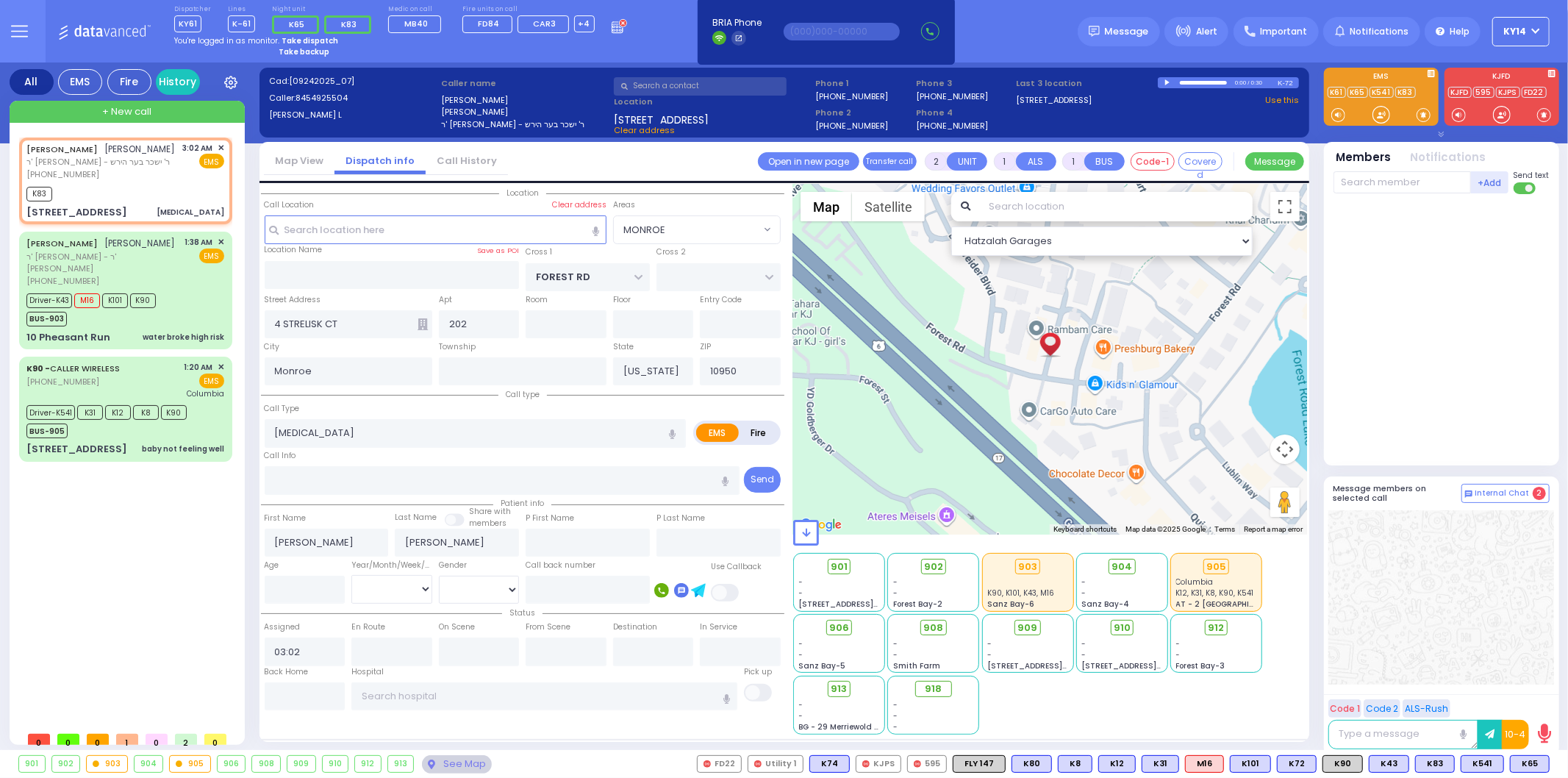
select select
radio input "true"
select select
type input "03:10"
select select "Hatzalah Garages"
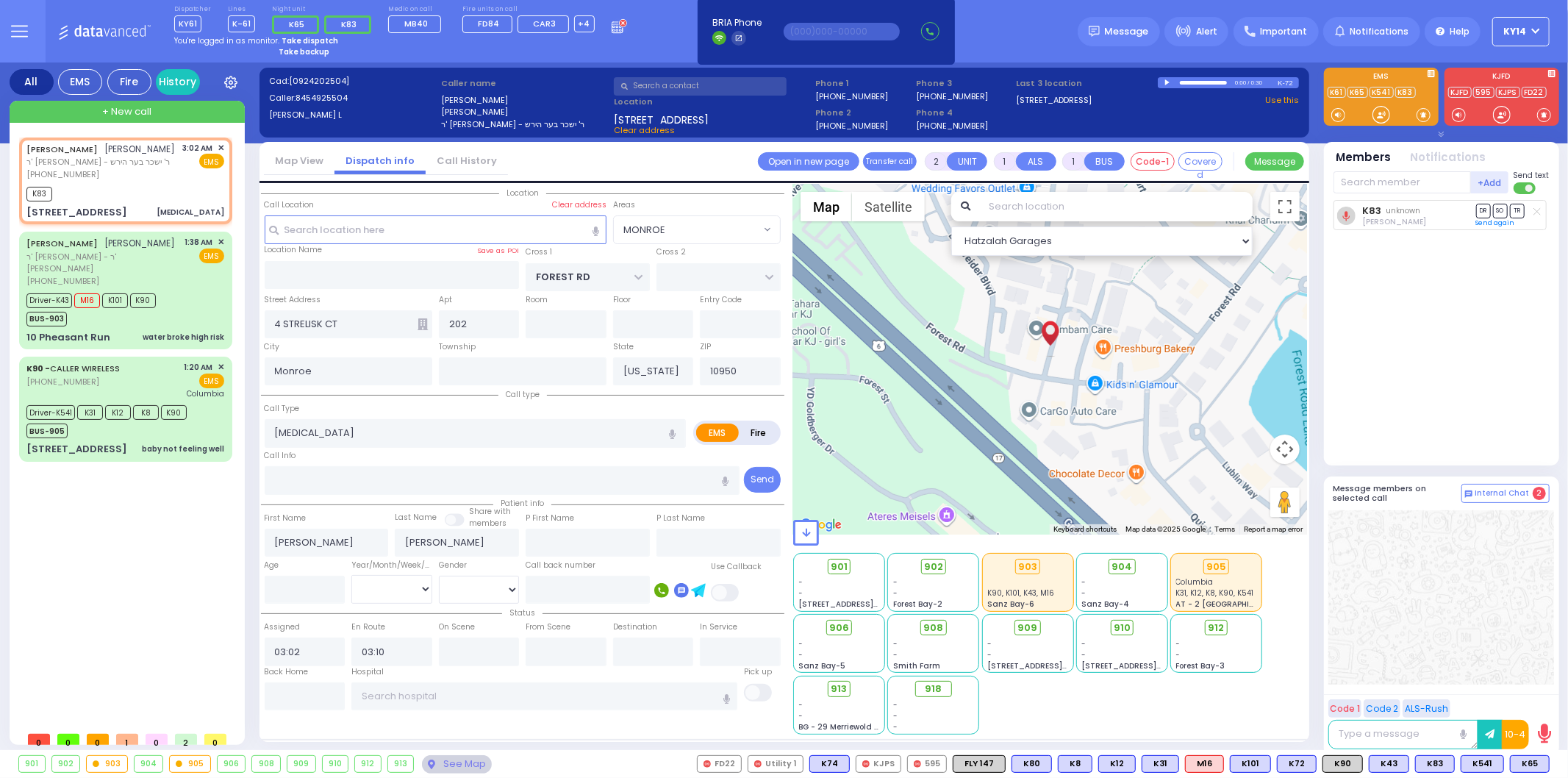
select select "MONROE"
select select
radio input "true"
select select
select select "MONROE"
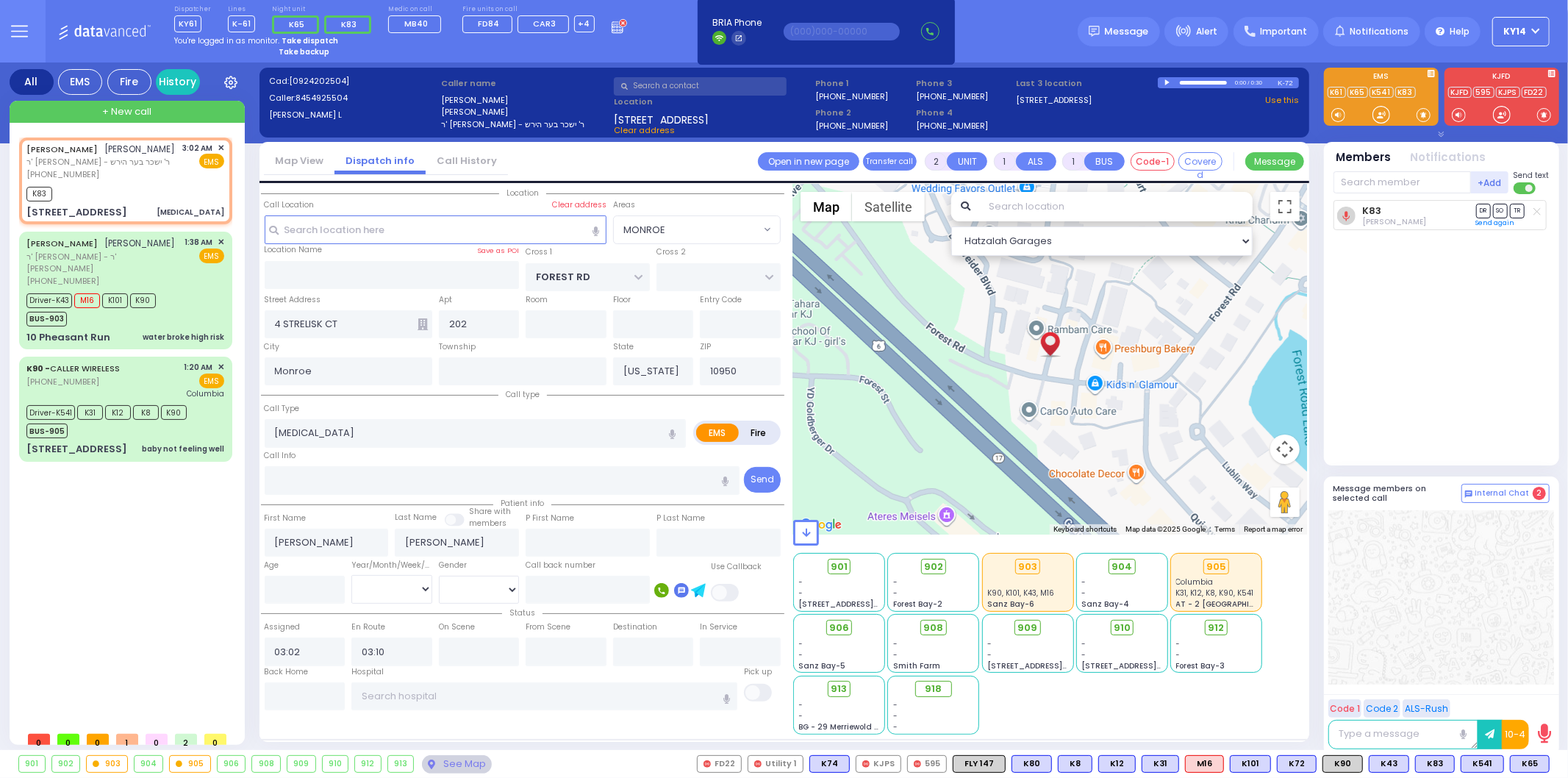
select select "Hatzalah Garages"
click at [306, 38] on strong "Take dispatch" at bounding box center [310, 40] width 57 height 11
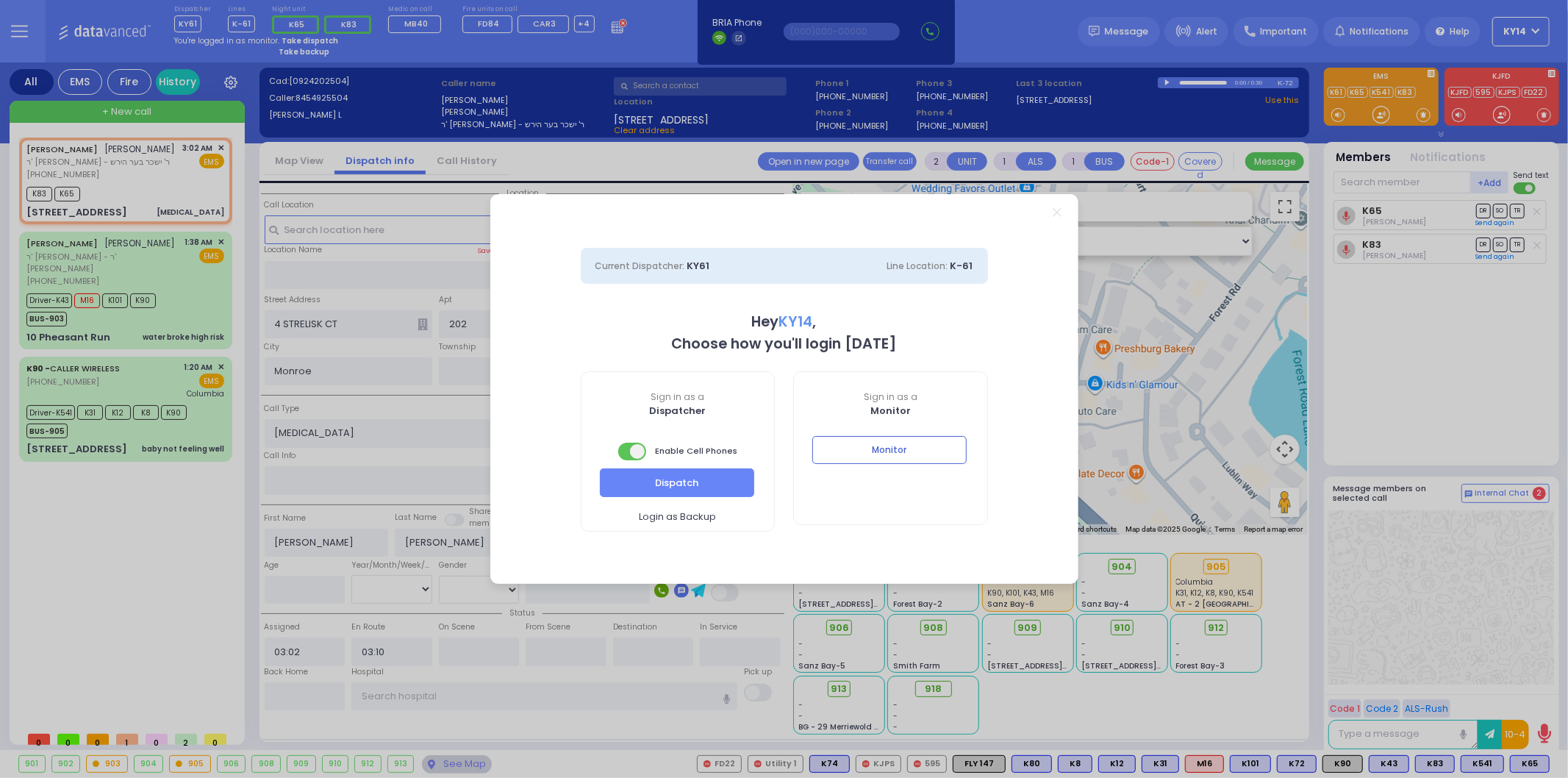
select select "2"
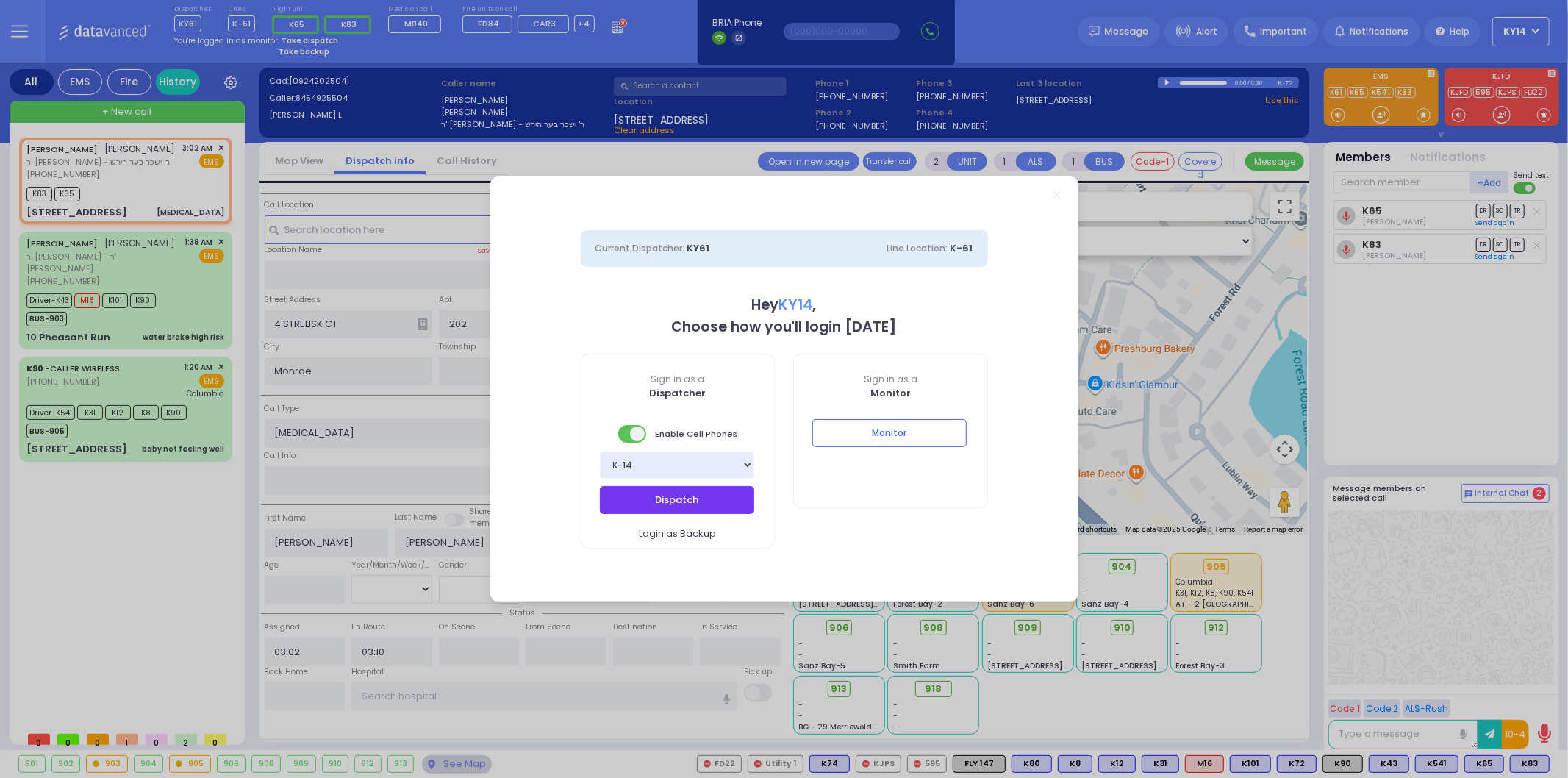
drag, startPoint x: 683, startPoint y: 504, endPoint x: 673, endPoint y: 509, distance: 11.2
click at [680, 505] on button "Dispatch" at bounding box center [677, 499] width 154 height 28
